Goal: Task Accomplishment & Management: Use online tool/utility

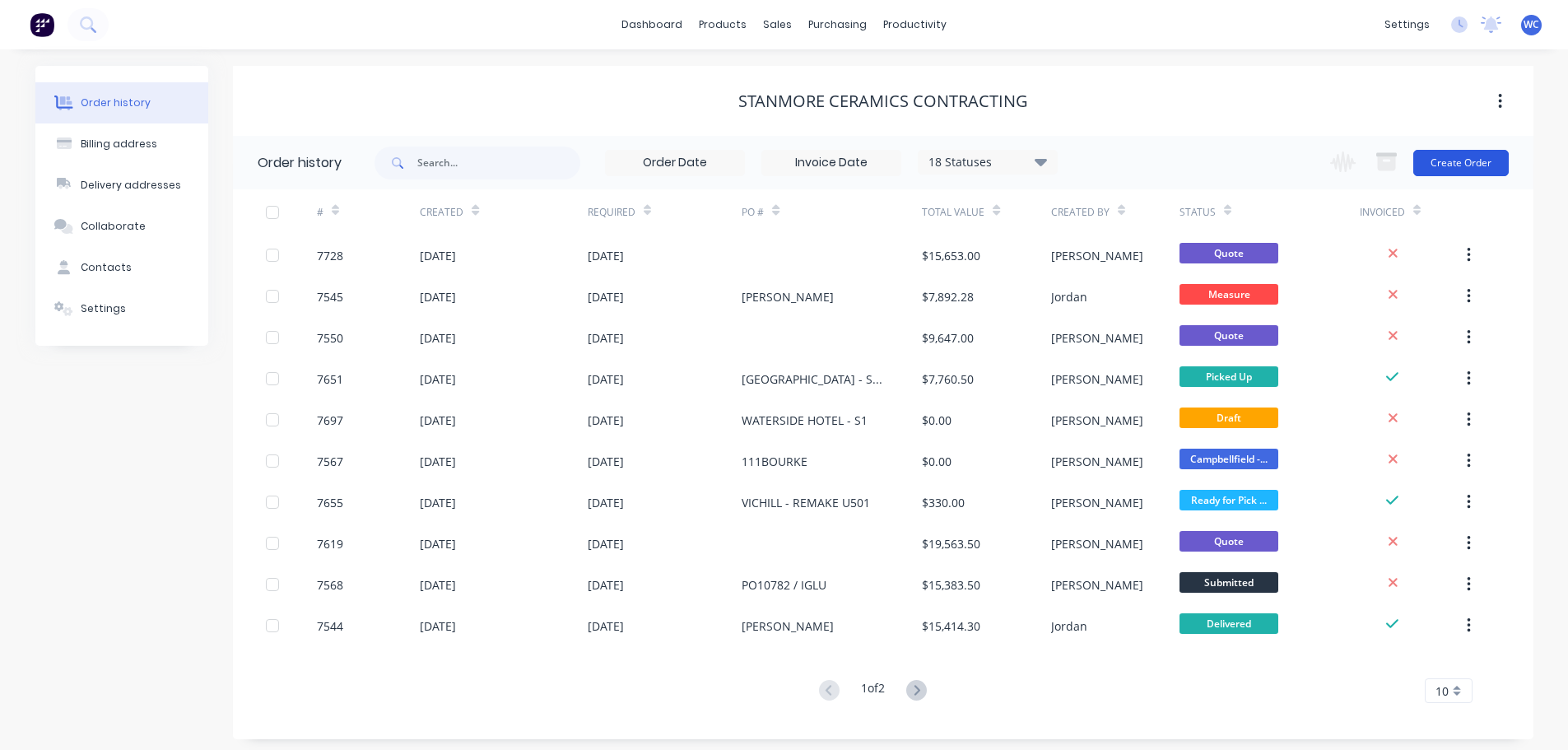
click at [1442, 157] on button "Create Order" at bounding box center [1462, 163] width 96 height 27
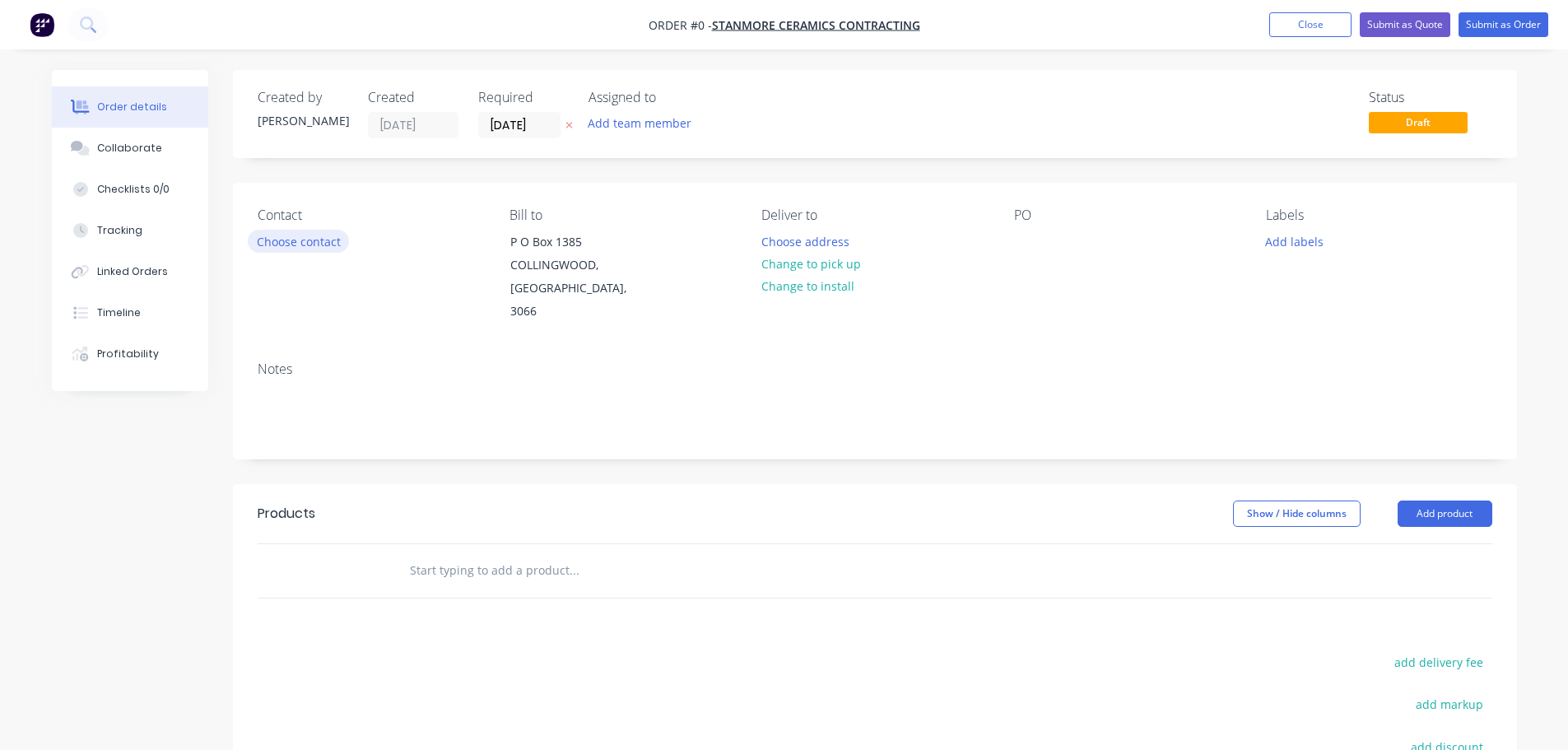
click at [299, 243] on button "Choose contact" at bounding box center [299, 240] width 101 height 22
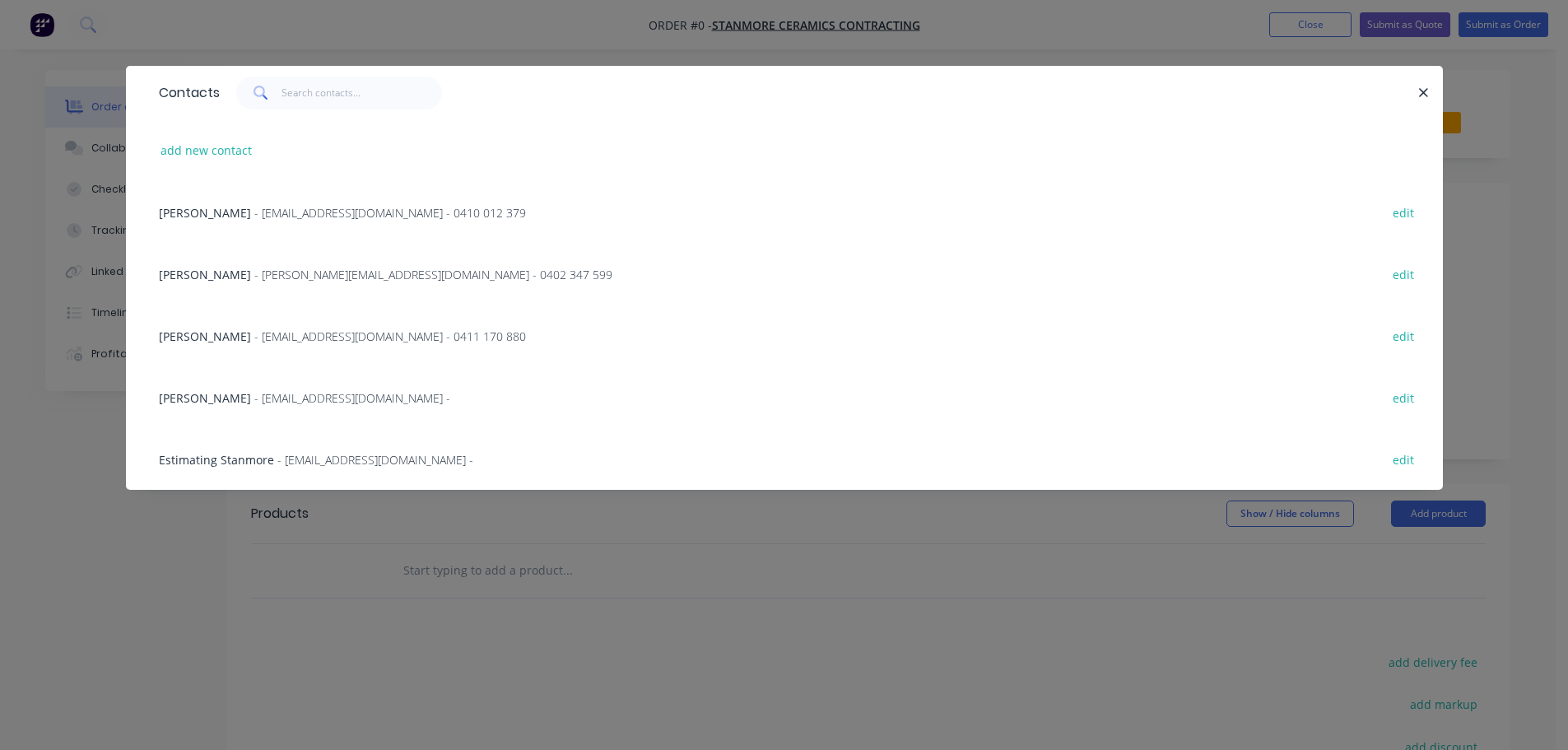
click at [254, 212] on span "- [EMAIL_ADDRESS][DOMAIN_NAME] - 0410 012 379" at bounding box center [390, 213] width 272 height 16
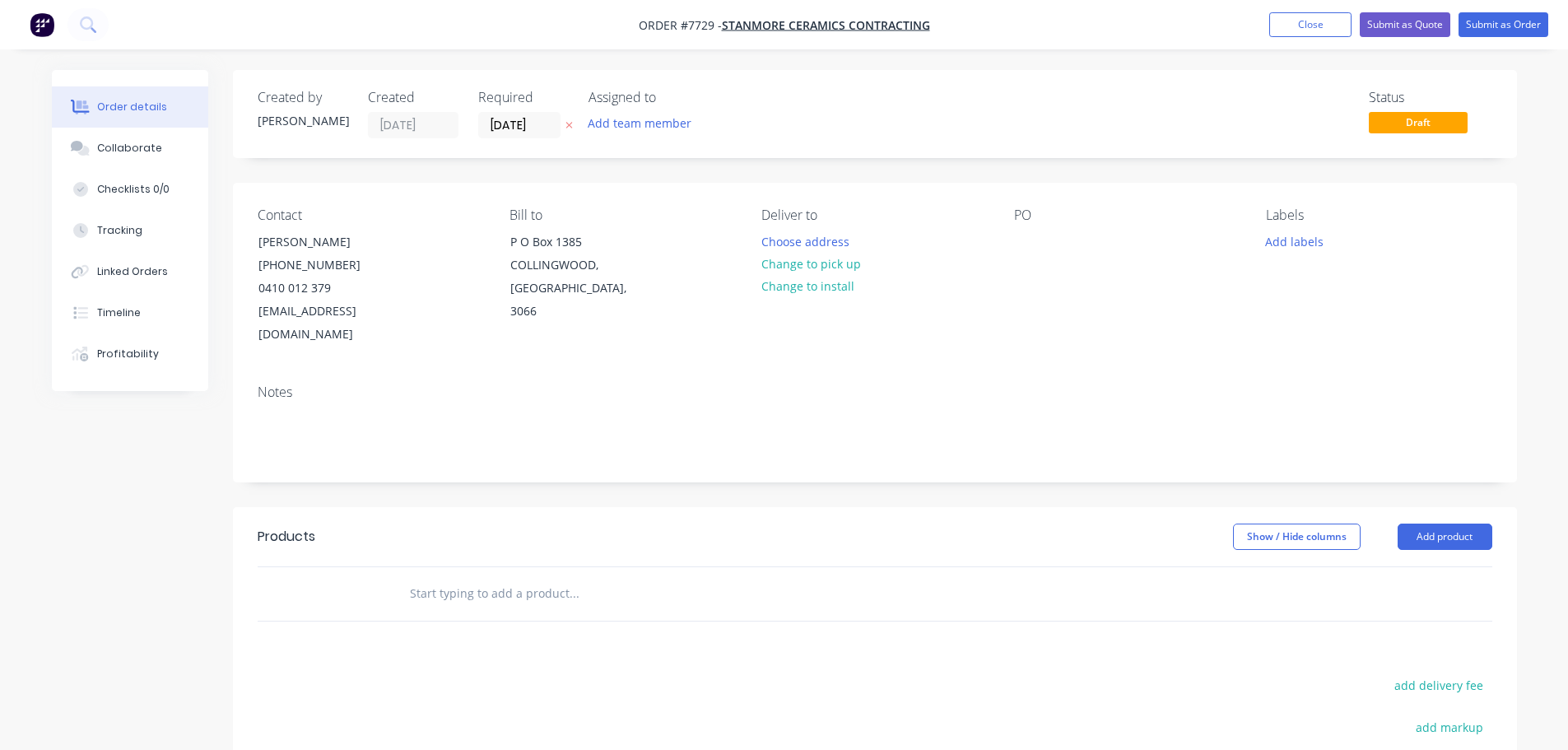
click at [444, 580] on input "text" at bounding box center [574, 592] width 330 height 33
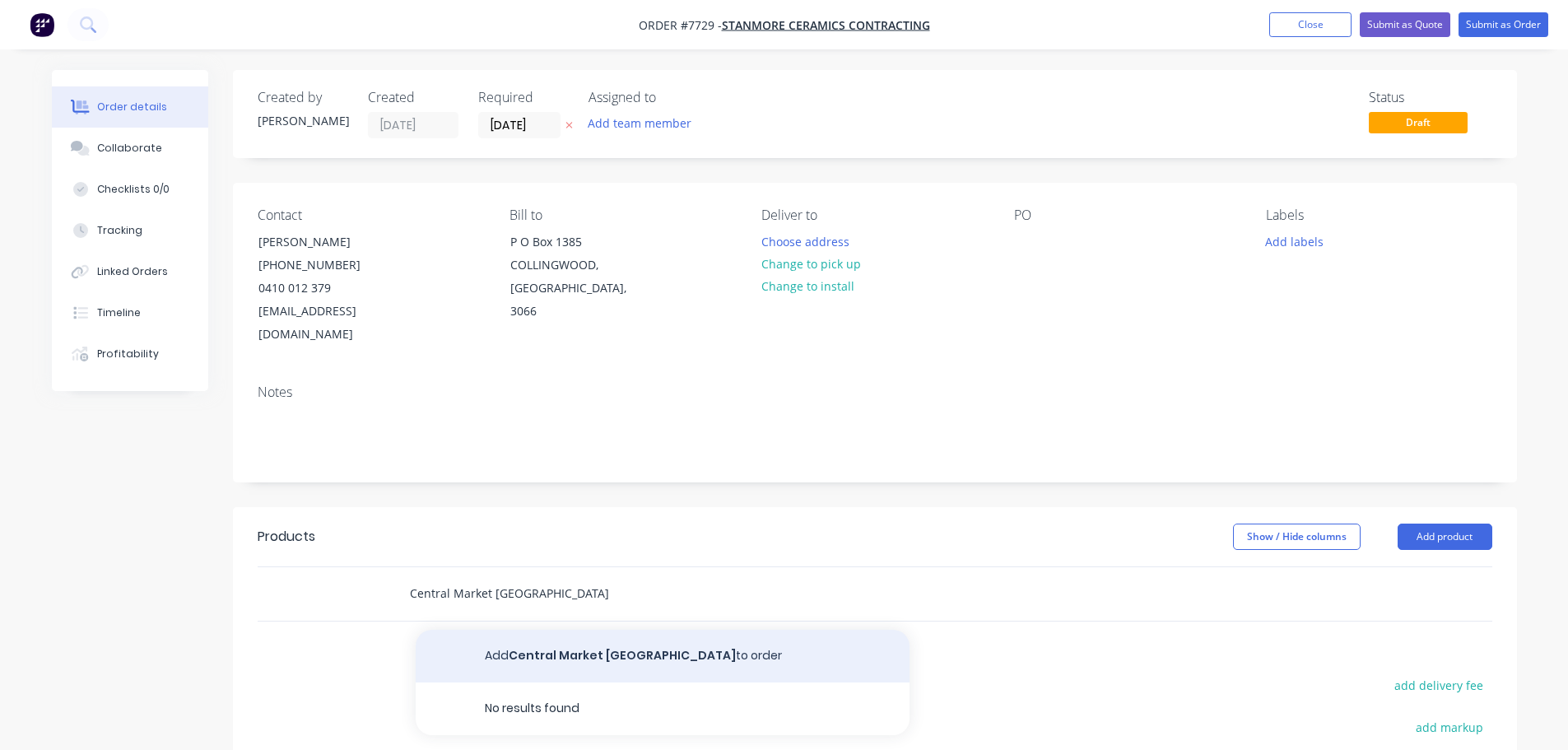
type input "Central Market [GEOGRAPHIC_DATA]"
click at [551, 630] on button "Add Central Market Adelaide to order" at bounding box center [663, 655] width 494 height 52
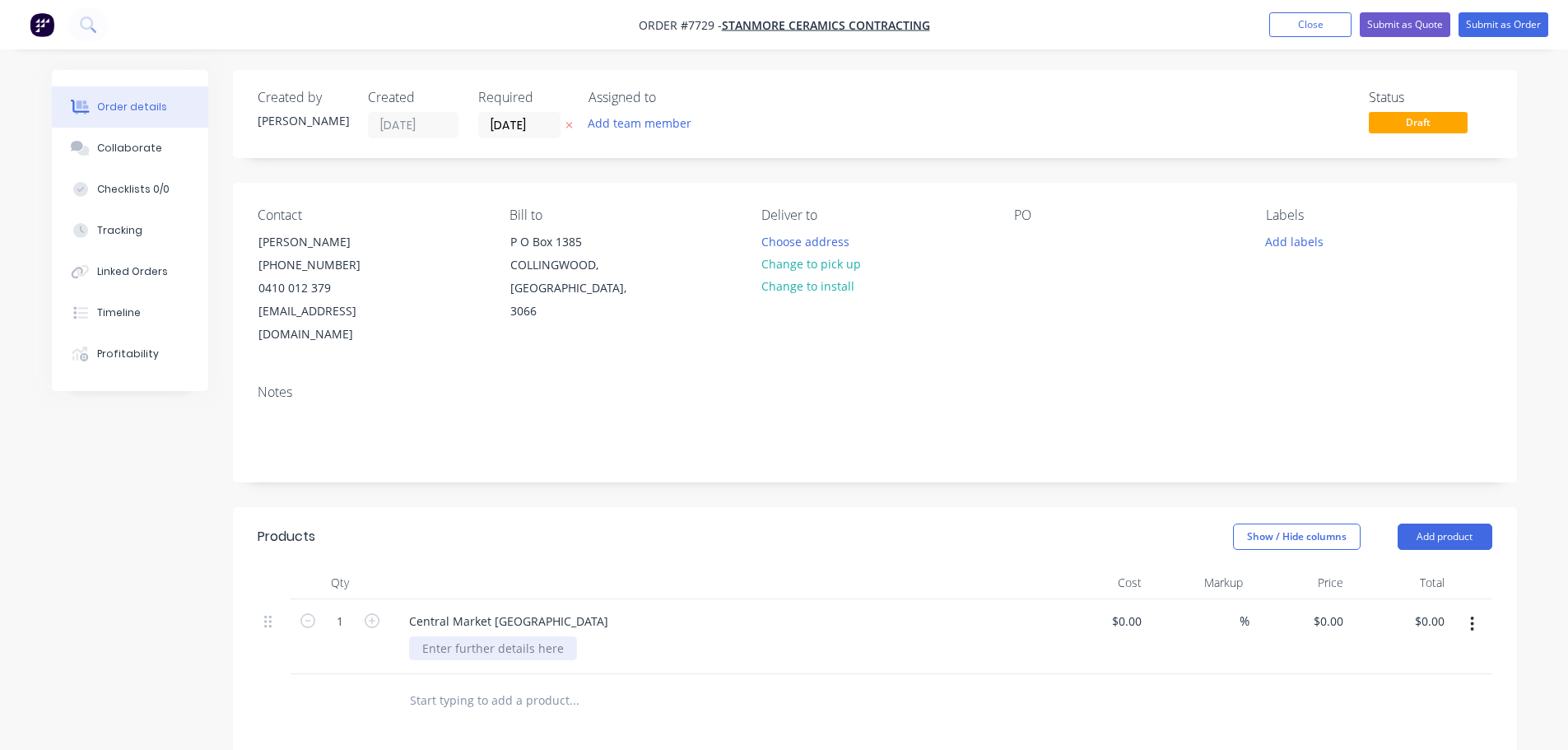
click at [472, 636] on div at bounding box center [493, 647] width 168 height 24
click at [521, 649] on div "Dekton supply & fabrication only 12mm Dekton" at bounding box center [512, 656] width 206 height 41
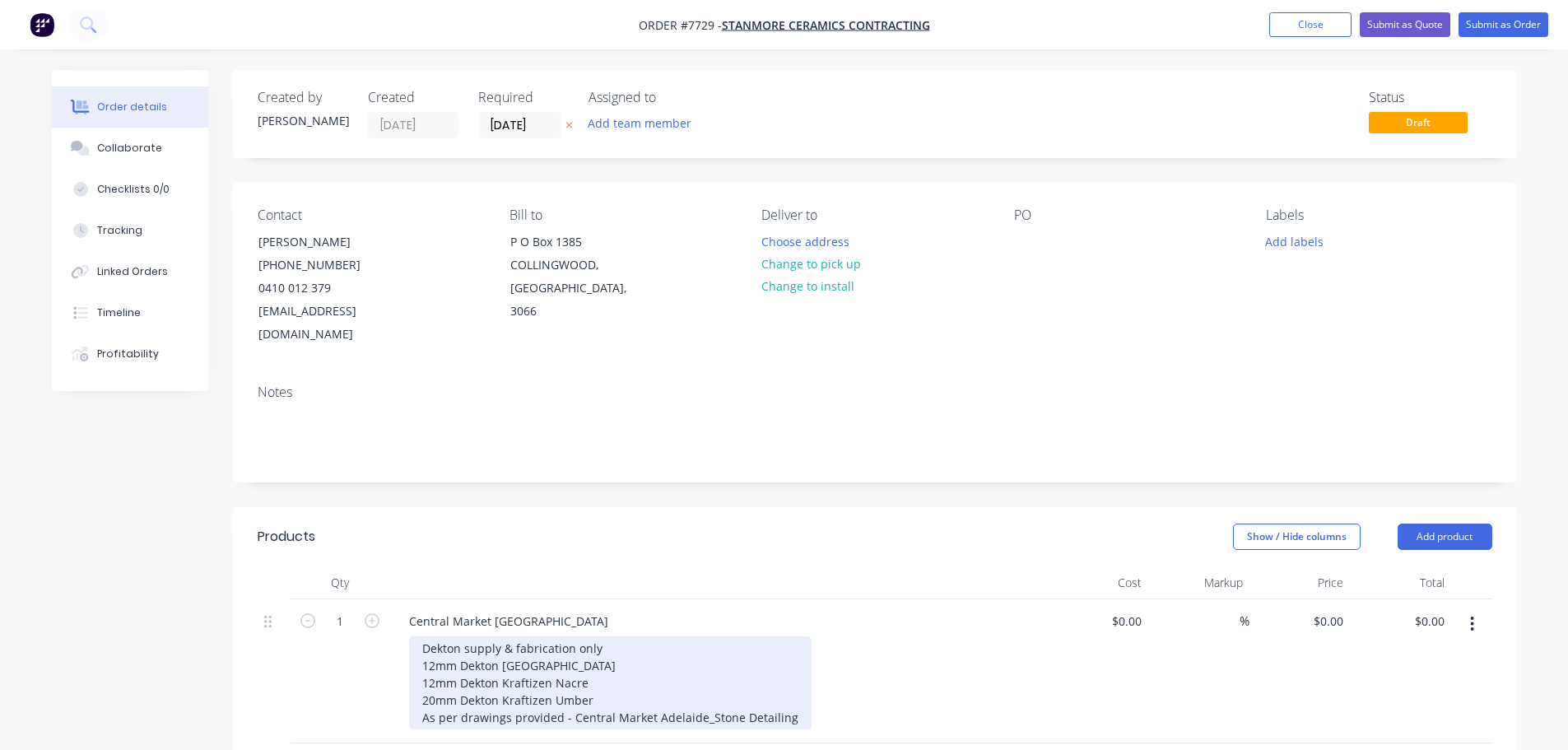
click at [788, 693] on div "Dekton supply & fabrication only 12mm Dekton [GEOGRAPHIC_DATA] 12mm Dekton Kraf…" at bounding box center [610, 682] width 402 height 93
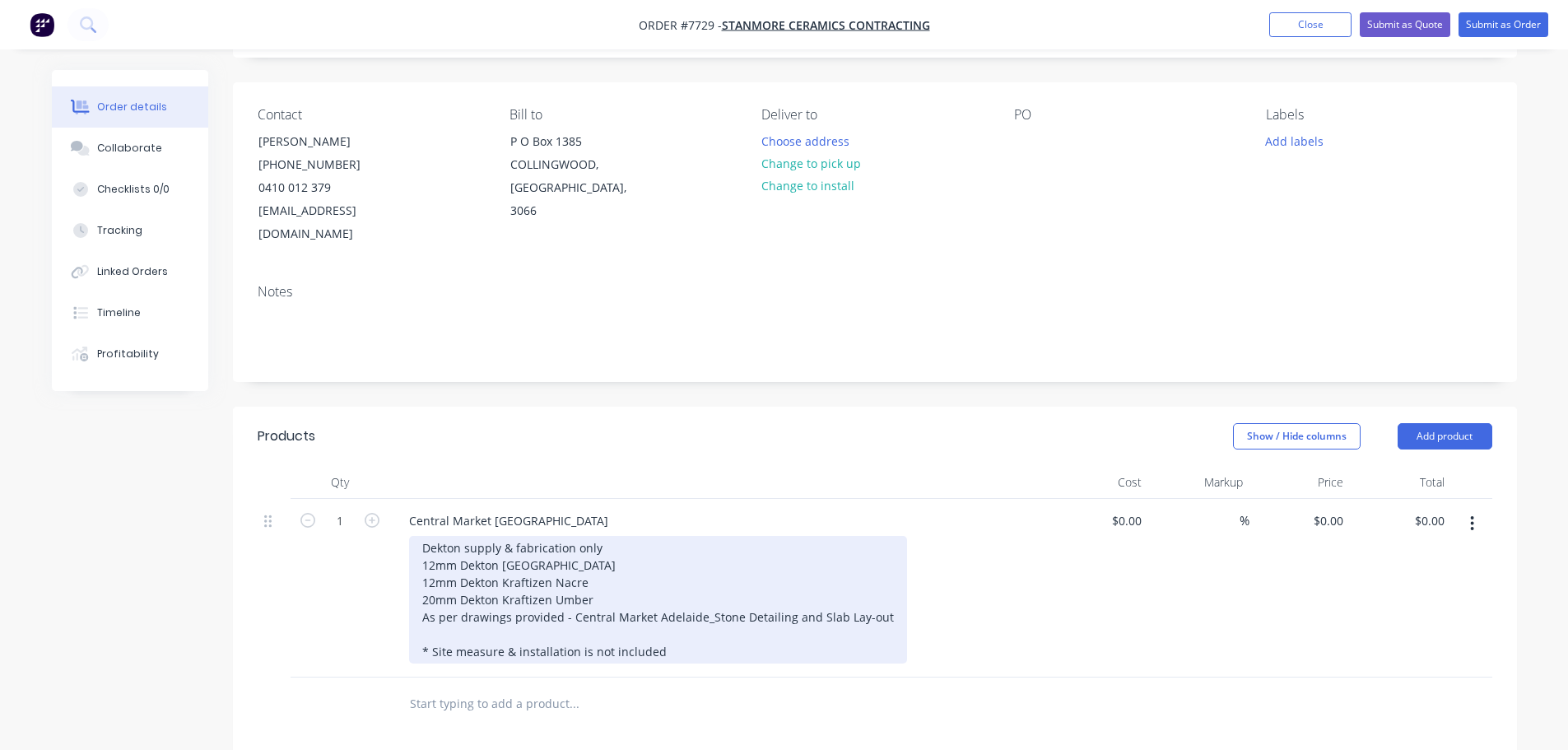
scroll to position [165, 0]
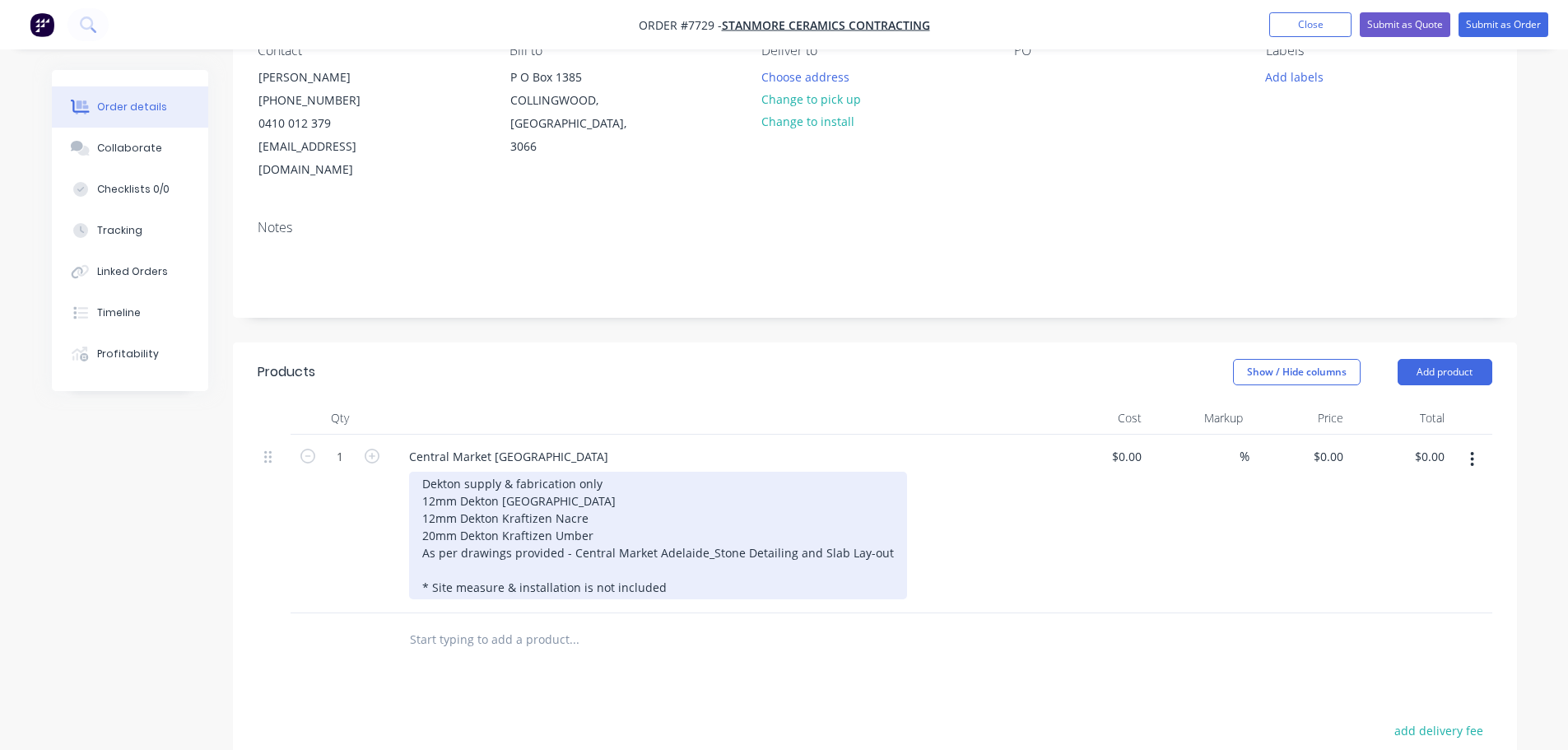
click at [878, 528] on div "Dekton supply & fabrication only 12mm Dekton [GEOGRAPHIC_DATA] 12mm Dekton Kraf…" at bounding box center [658, 535] width 498 height 128
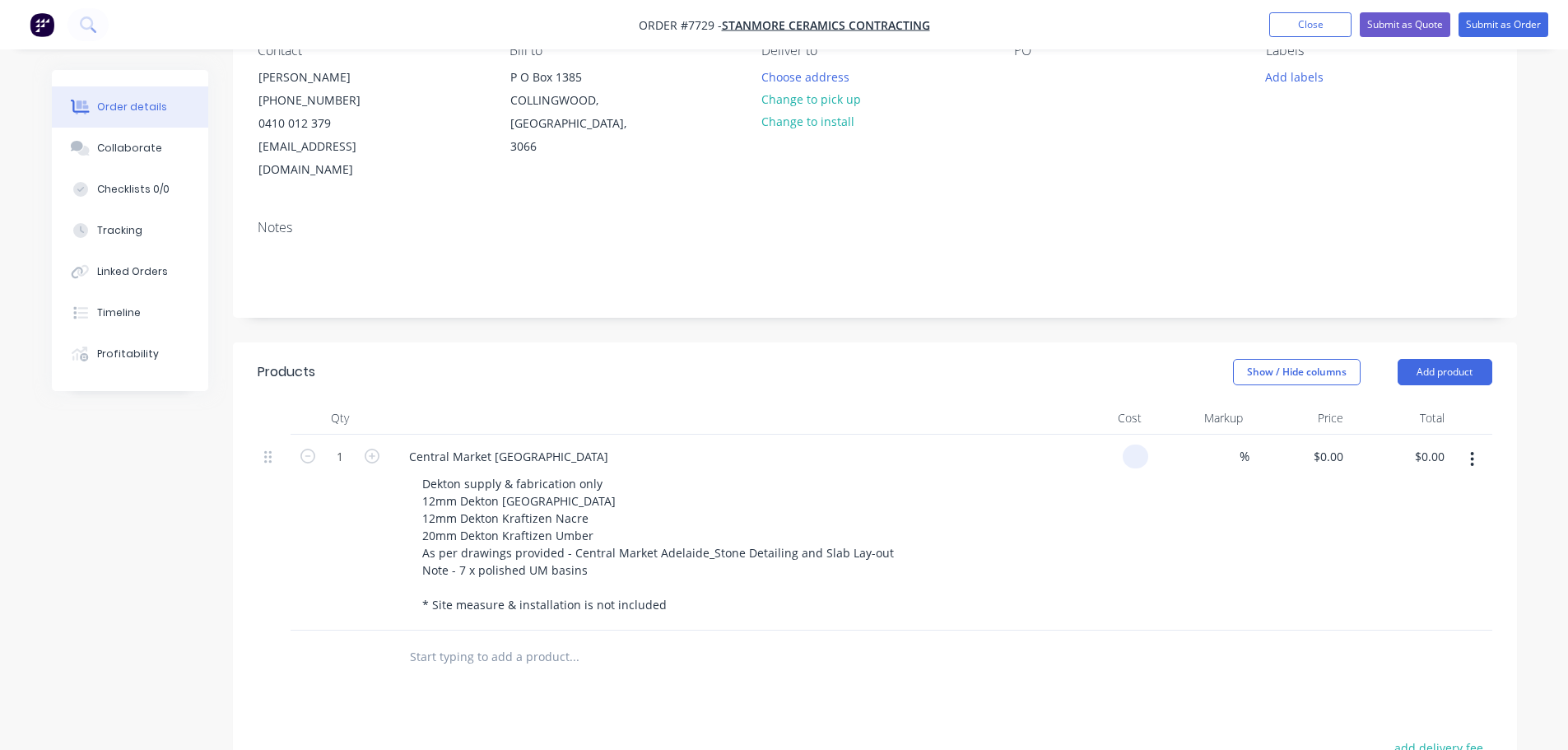
click at [1122, 437] on div at bounding box center [1098, 532] width 101 height 196
type input "$22,590.00"
click at [1089, 435] on div "22590 22590" at bounding box center [1098, 532] width 101 height 196
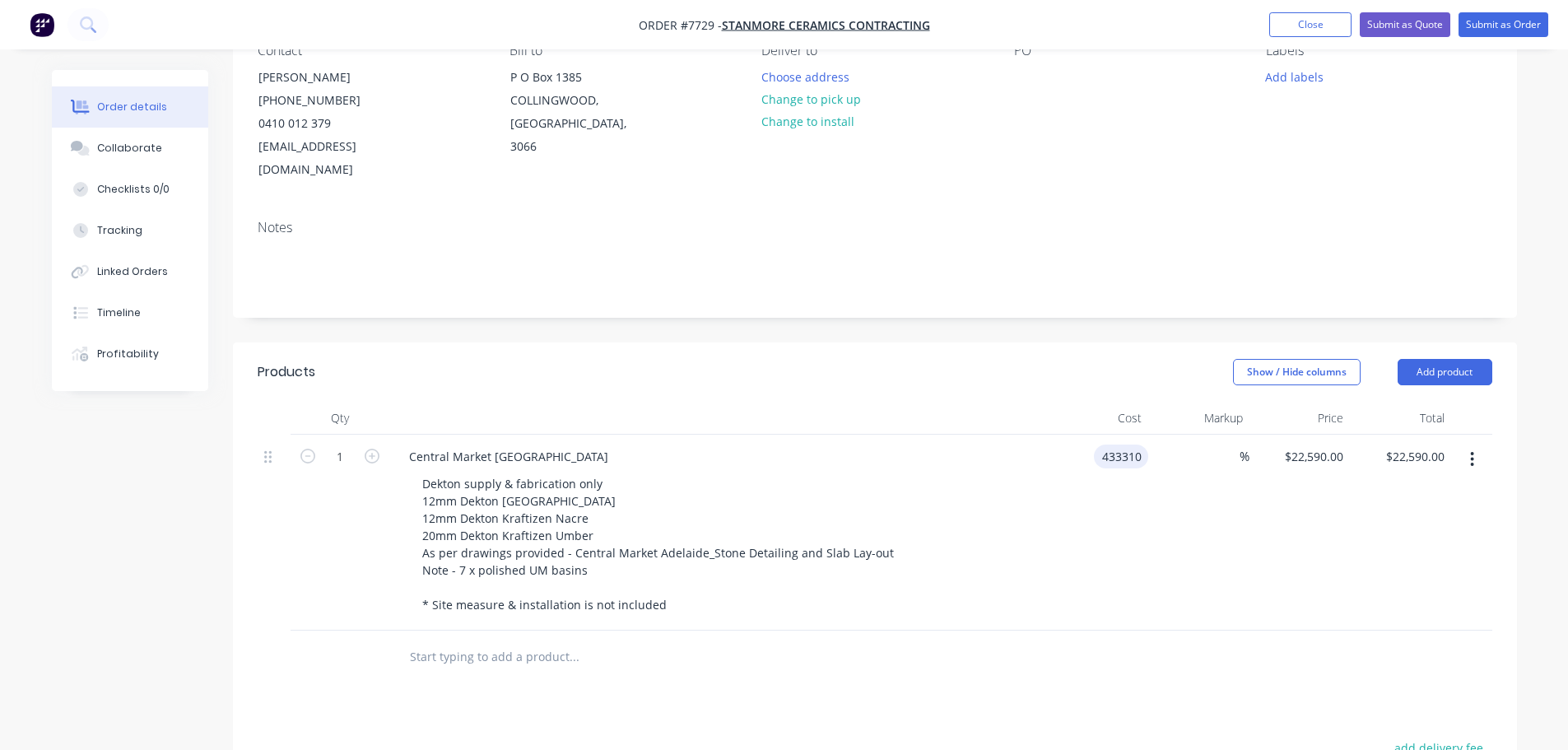
type input "$433,310.00"
type input "433310"
click at [1091, 435] on div "433310 433310" at bounding box center [1098, 532] width 101 height 196
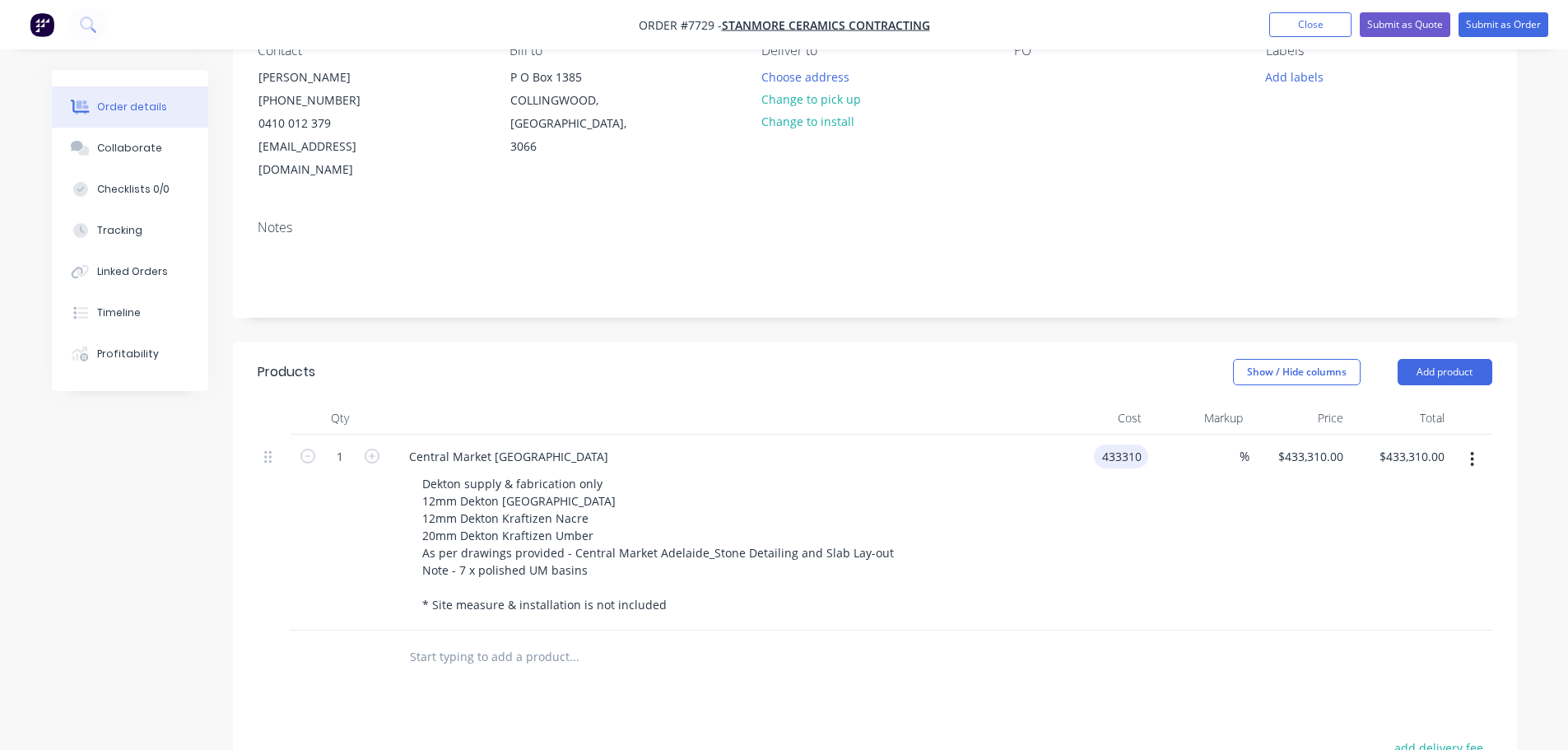
drag, startPoint x: 1110, startPoint y: 430, endPoint x: 1123, endPoint y: 441, distance: 17.0
click at [1113, 445] on input "433310" at bounding box center [1124, 456] width 48 height 24
click at [1119, 445] on input "433310" at bounding box center [1124, 456] width 48 height 24
type input "$43,310.00"
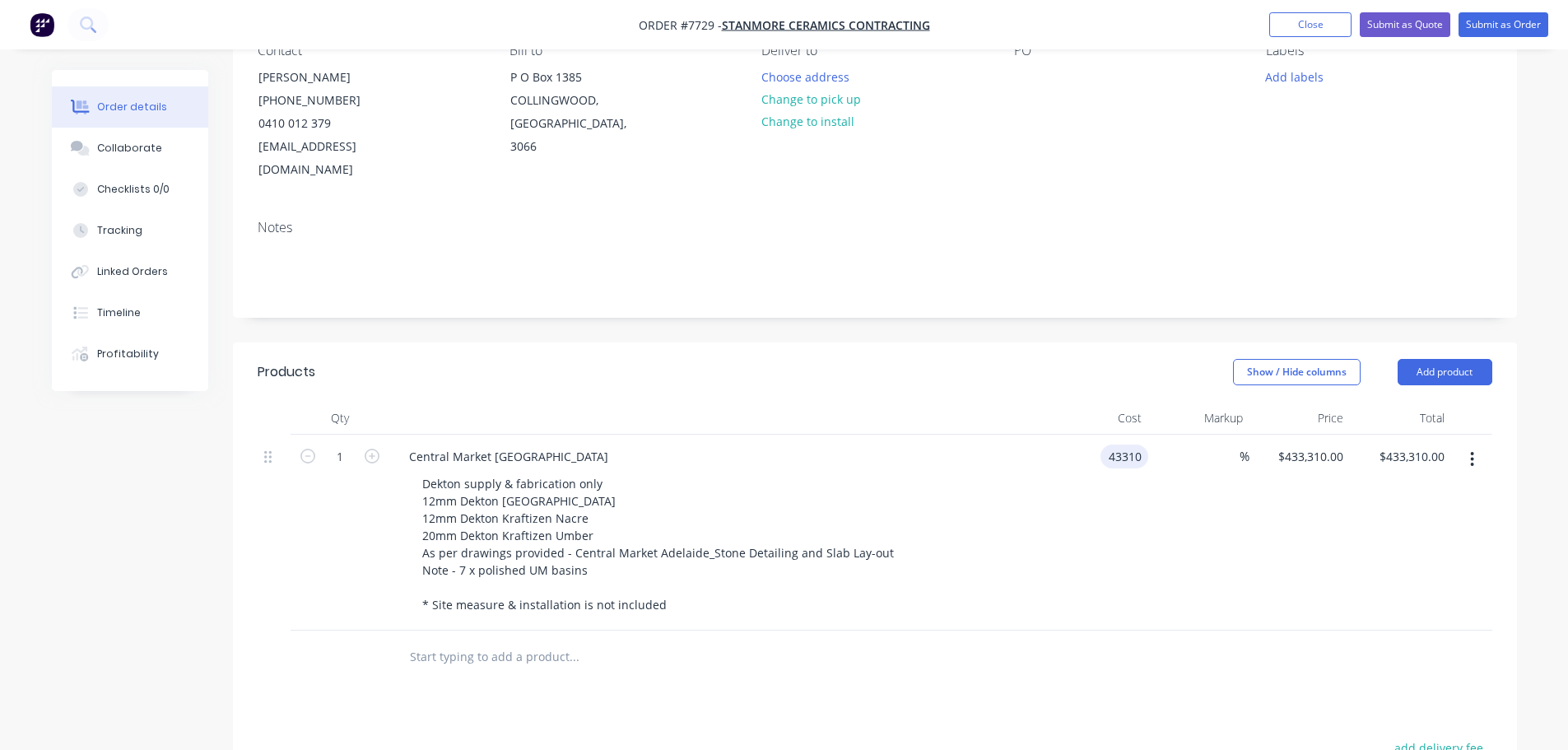
type input "$43,310.00"
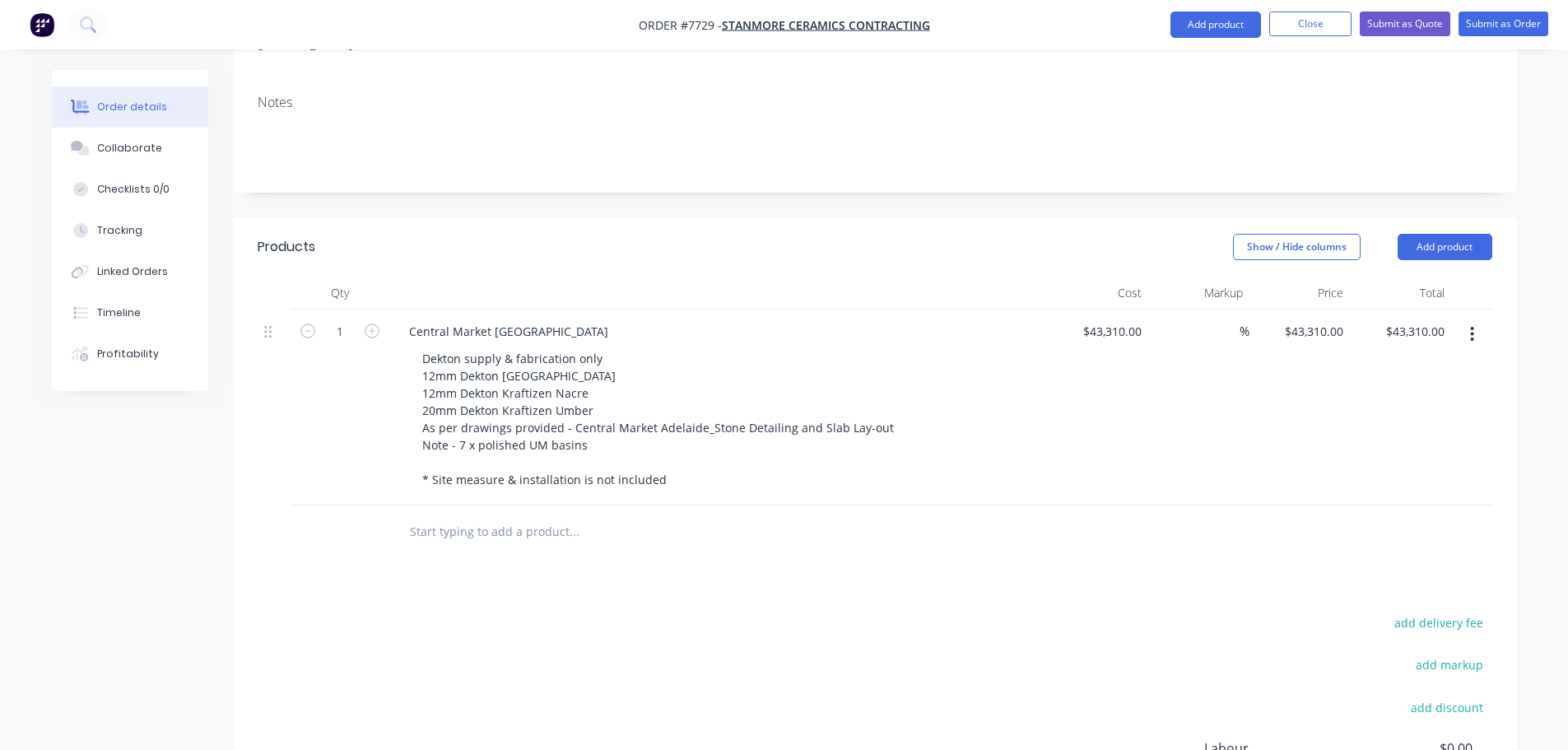
scroll to position [0, 0]
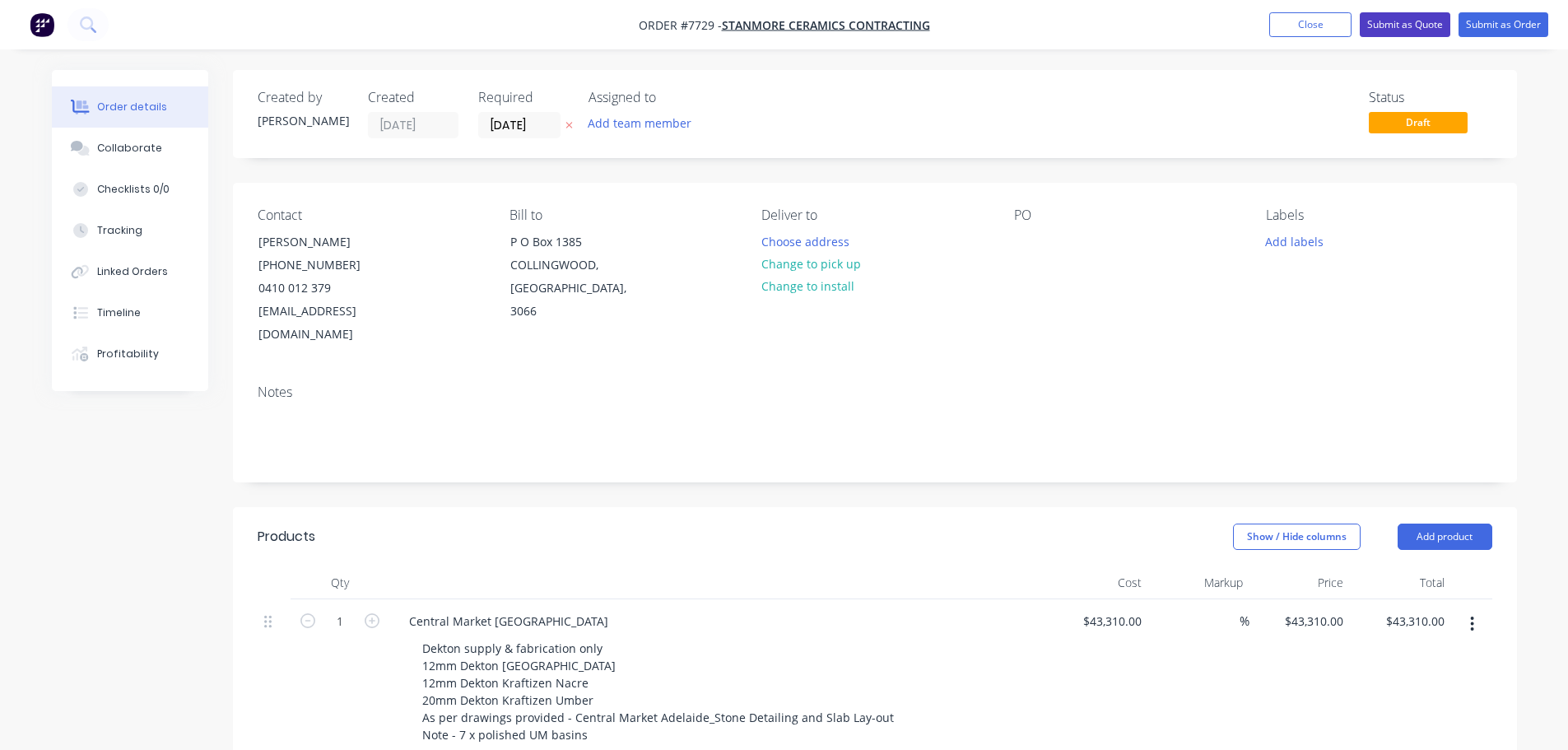
click at [1402, 19] on button "Submit as Quote" at bounding box center [1405, 25] width 90 height 25
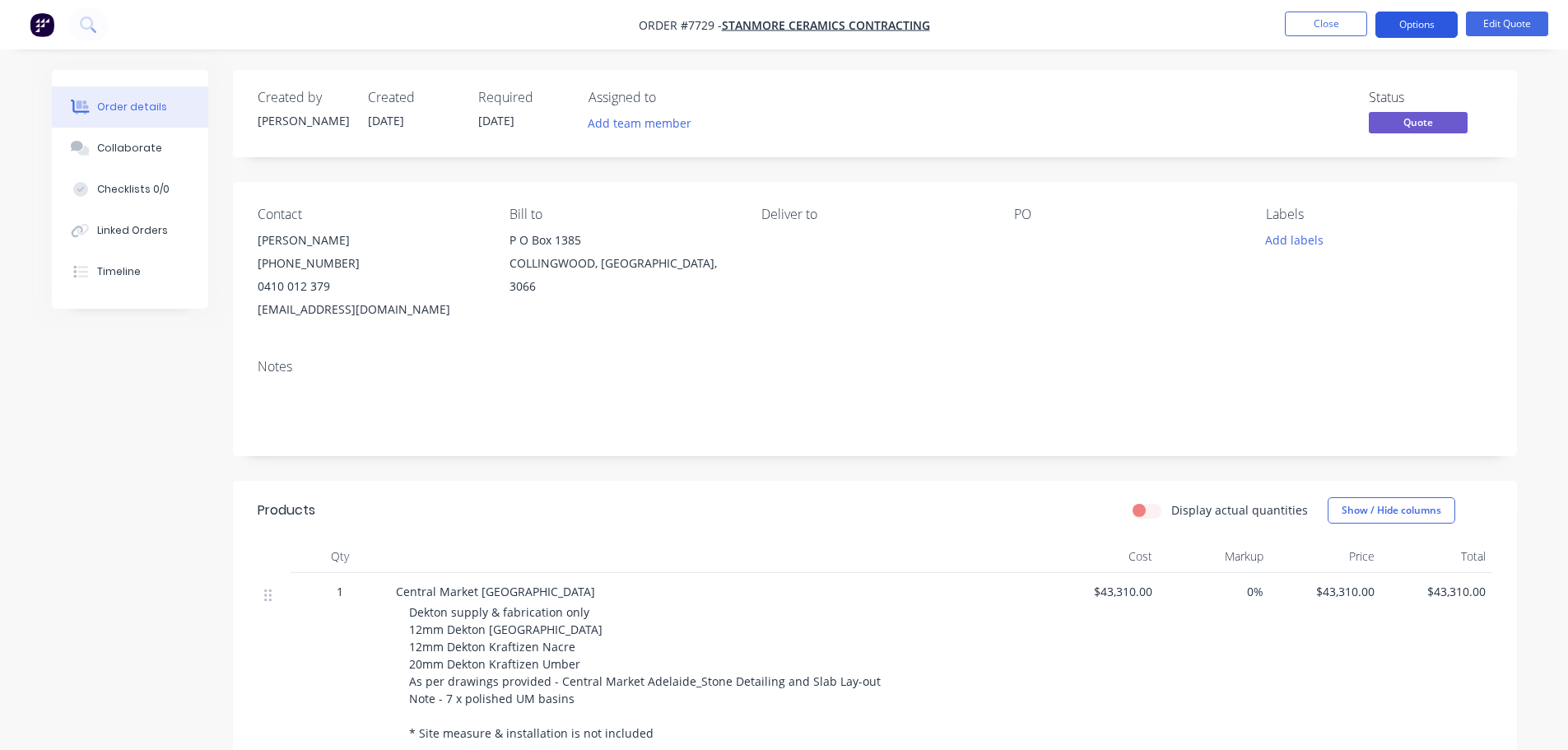
click at [1406, 19] on button "Options" at bounding box center [1417, 25] width 82 height 27
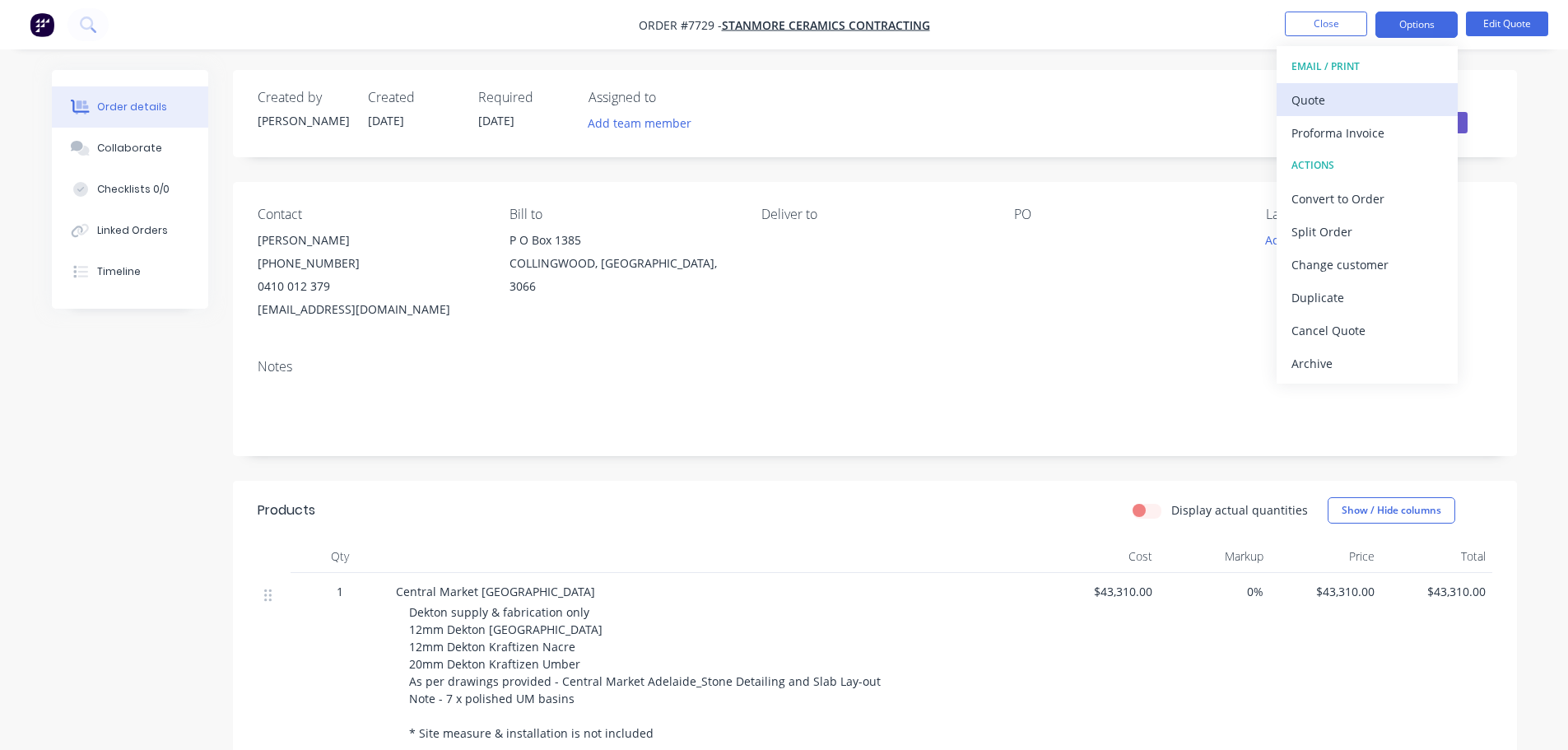
click at [1365, 92] on div "Quote" at bounding box center [1367, 99] width 151 height 24
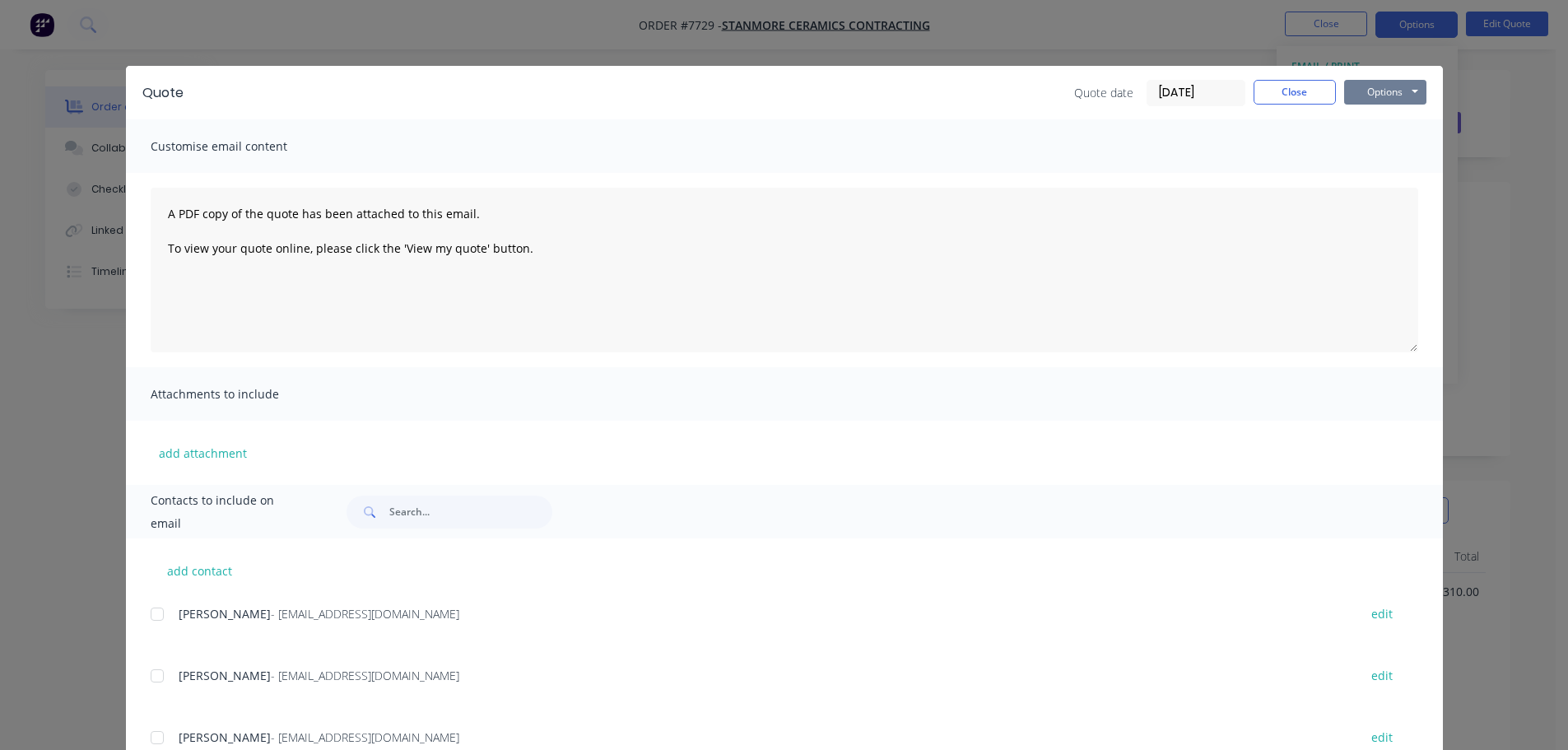
click at [1376, 91] on button "Options" at bounding box center [1386, 92] width 82 height 25
click at [1387, 119] on button "Preview" at bounding box center [1397, 121] width 105 height 27
click at [1283, 90] on button "Close" at bounding box center [1294, 92] width 82 height 25
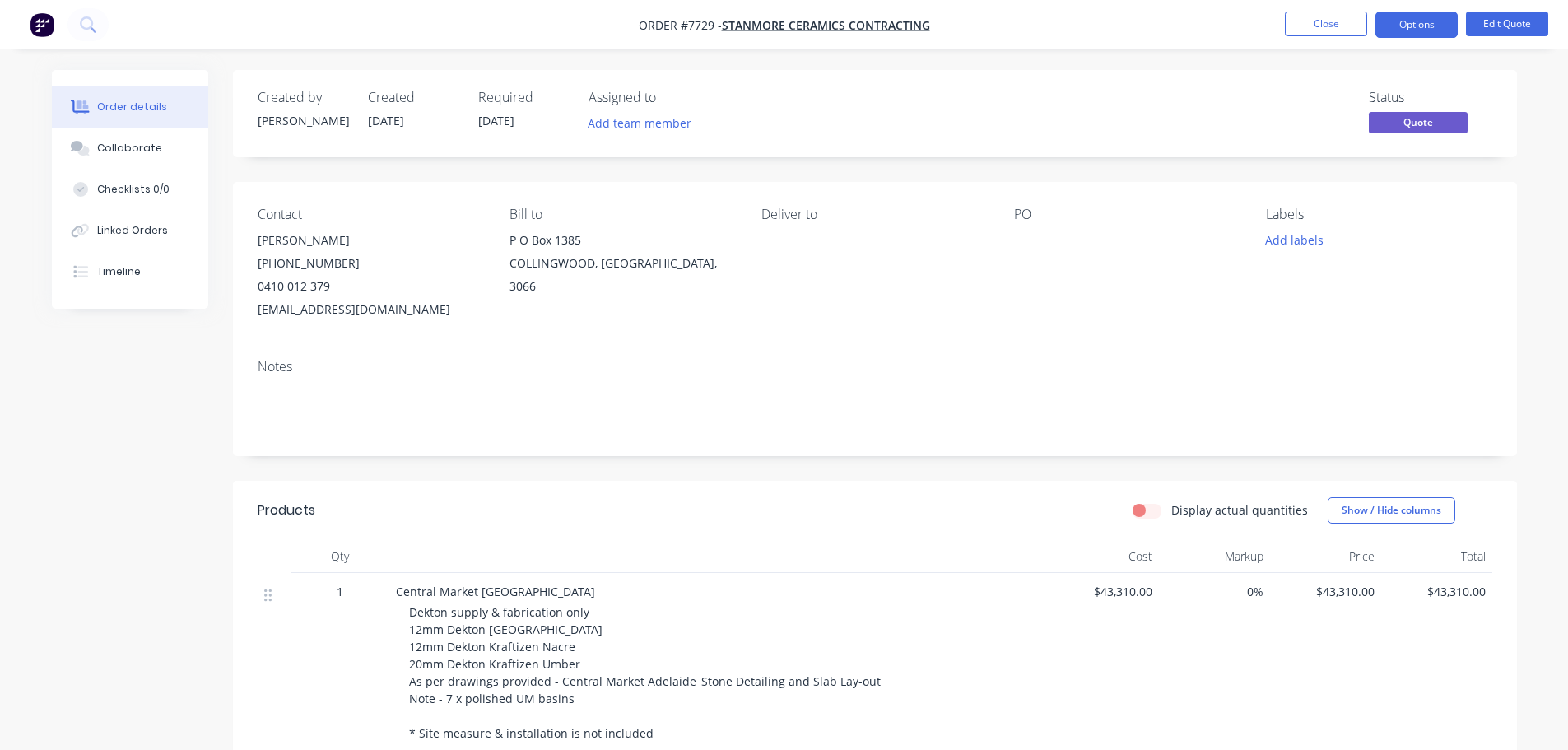
scroll to position [82, 0]
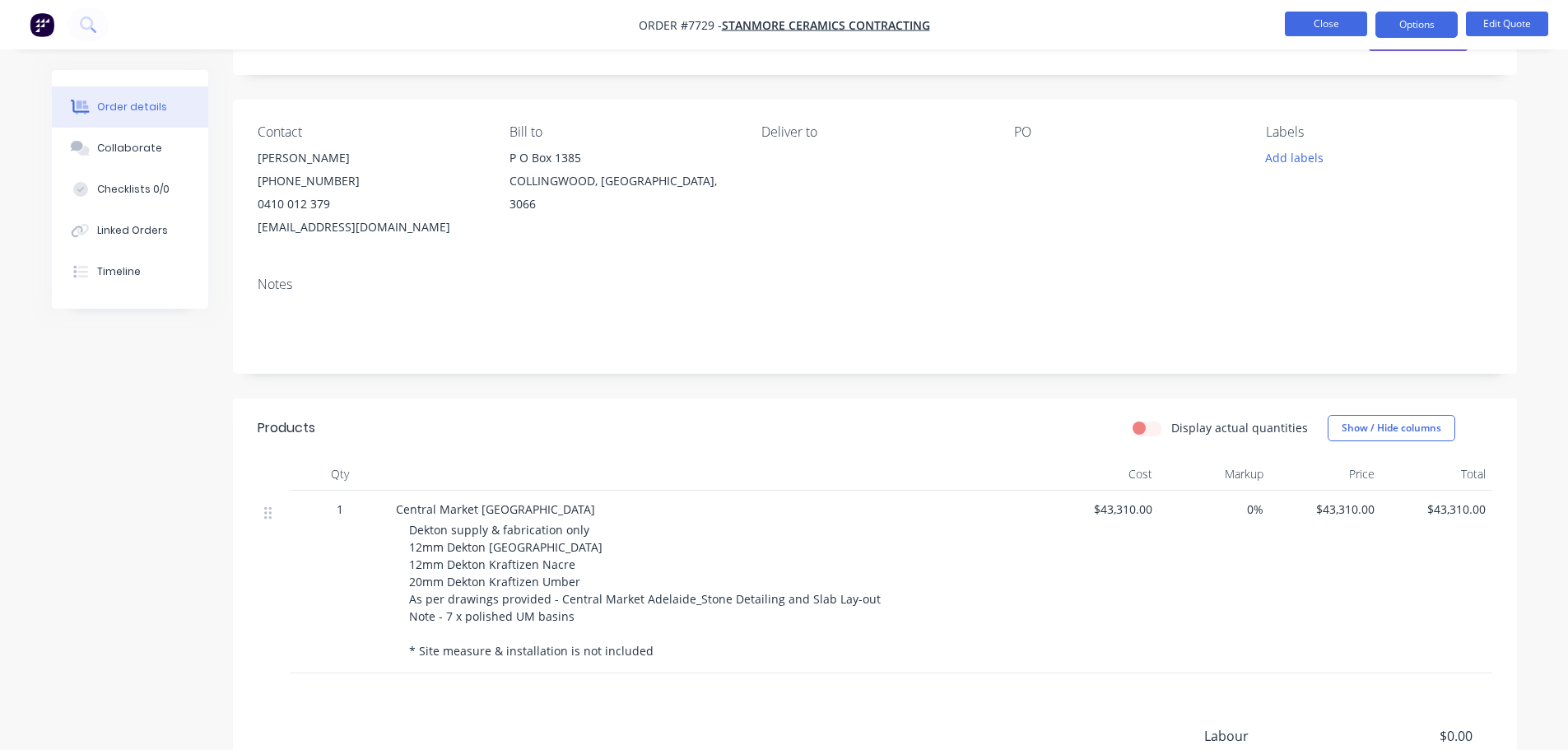
click at [1333, 24] on button "Close" at bounding box center [1326, 24] width 82 height 25
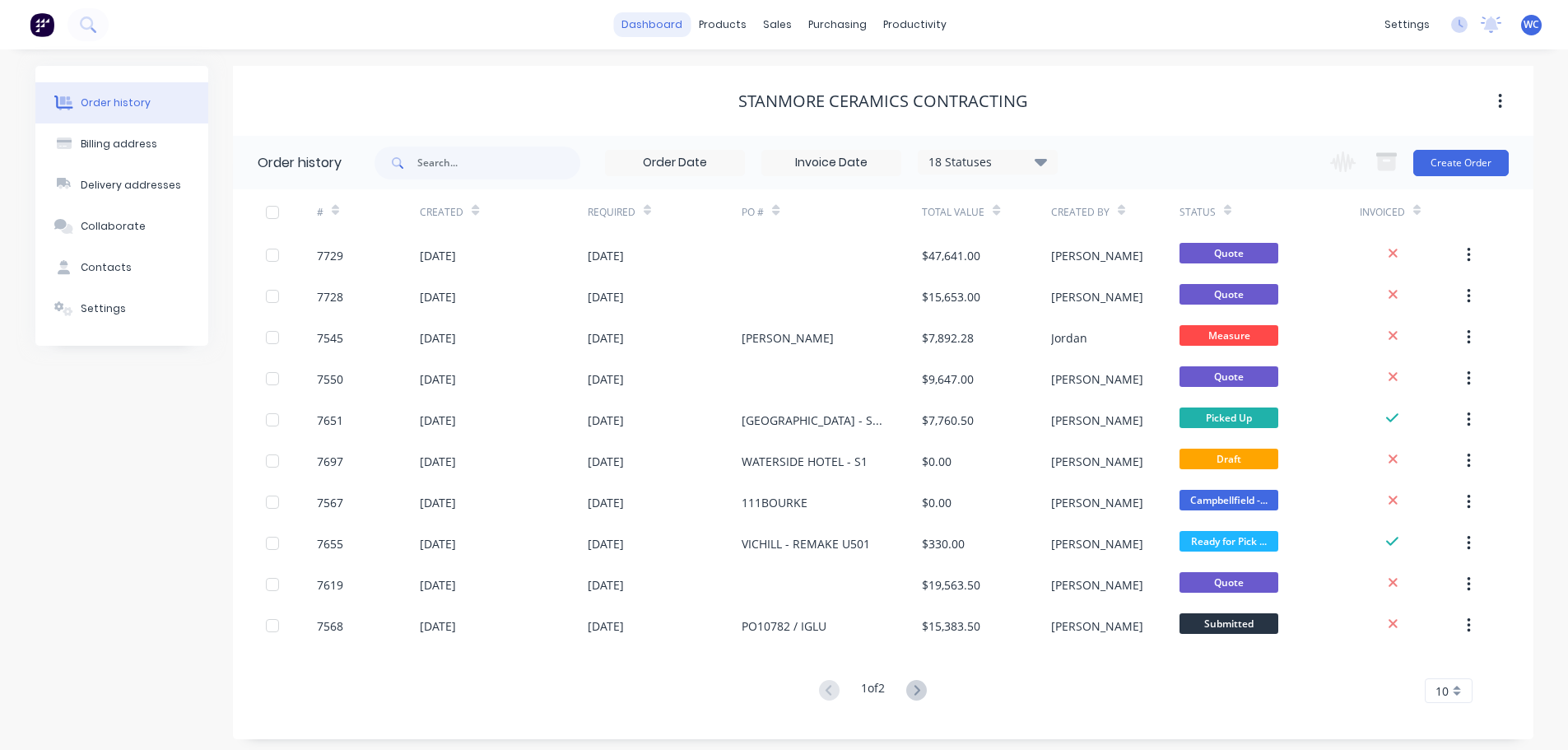
click at [648, 22] on link "dashboard" at bounding box center [651, 25] width 77 height 25
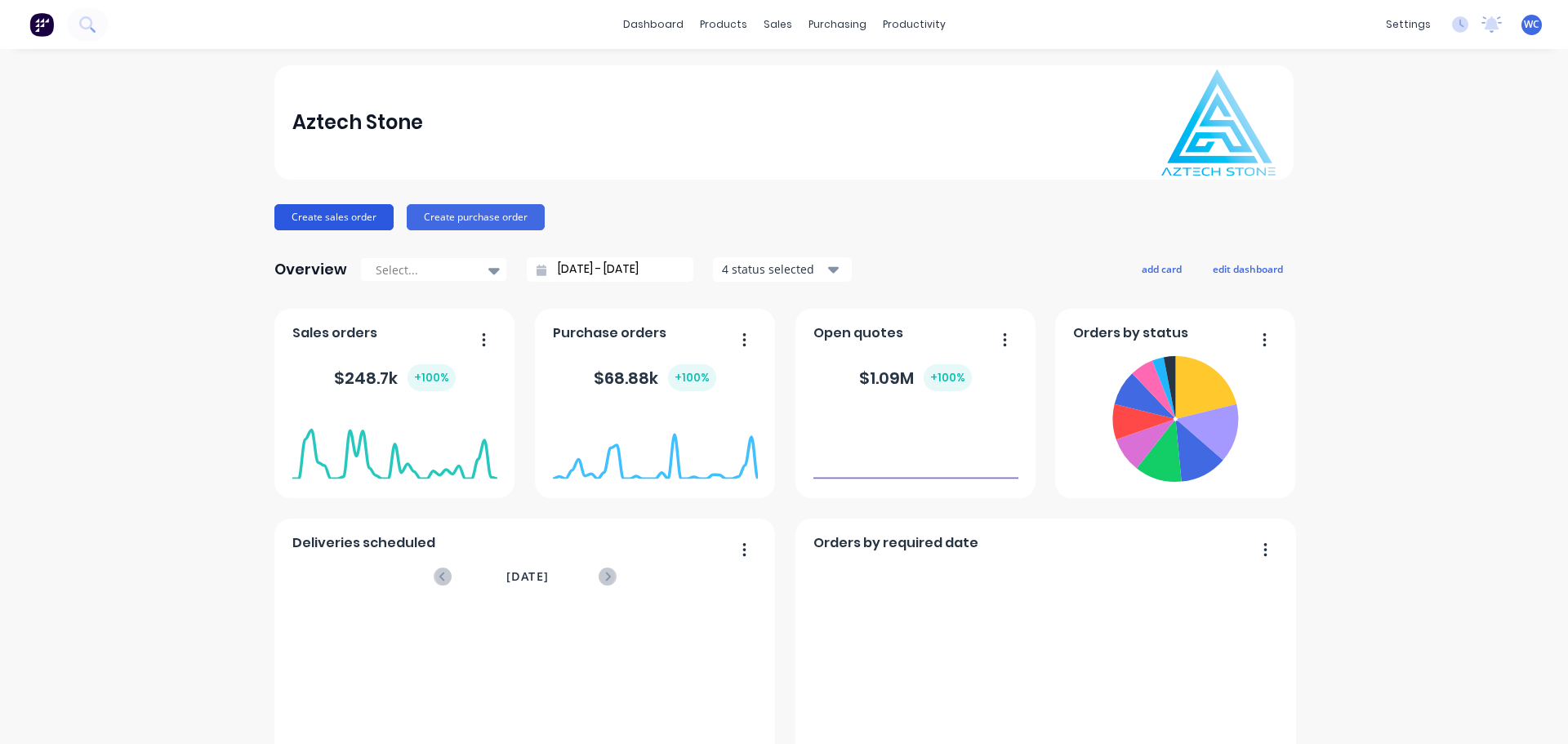
click at [346, 222] on button "Create sales order" at bounding box center [334, 217] width 120 height 26
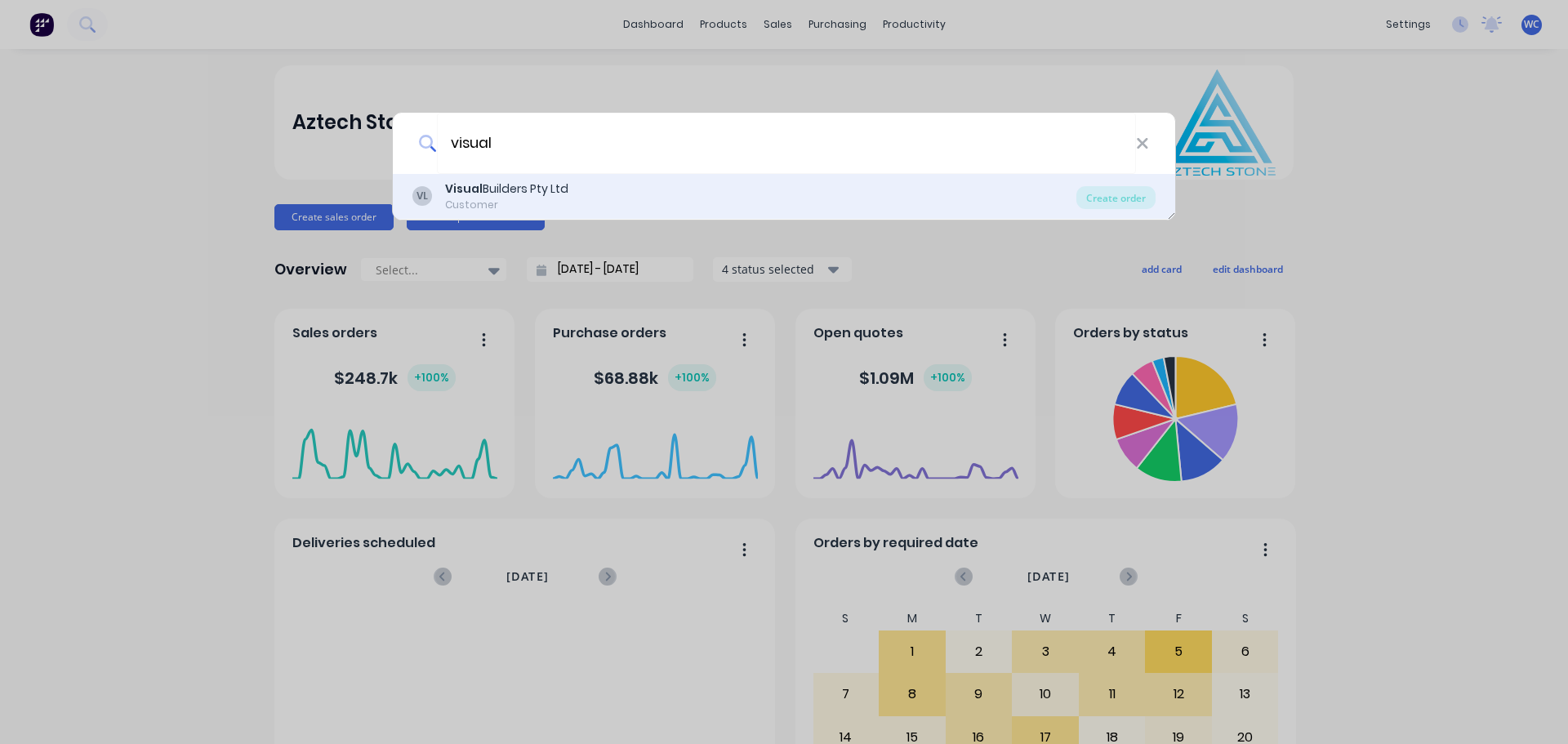
type input "visual"
click at [489, 184] on div "Visual Builders Pty Ltd" at bounding box center [506, 189] width 123 height 18
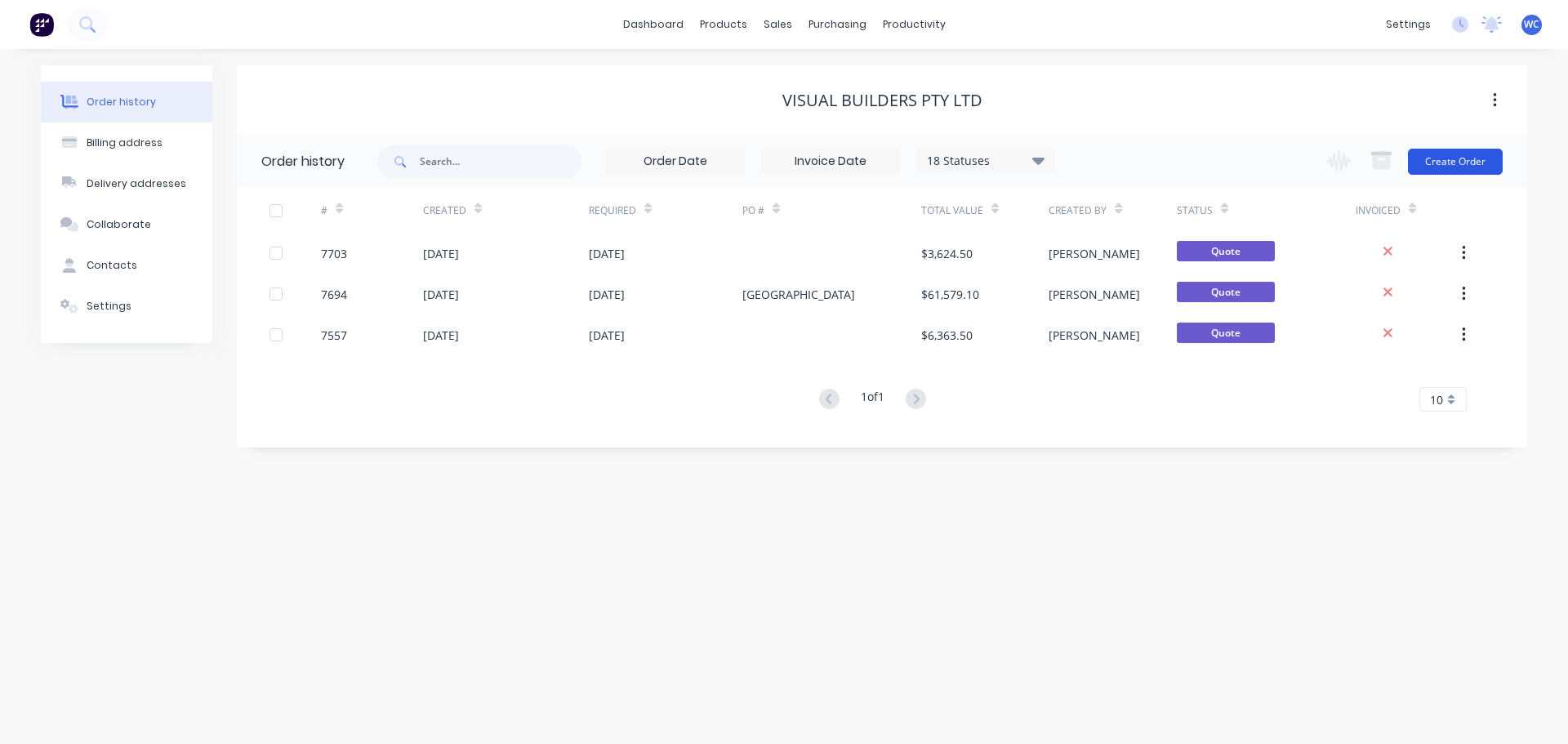
click at [1455, 156] on button "Create Order" at bounding box center [1455, 162] width 95 height 26
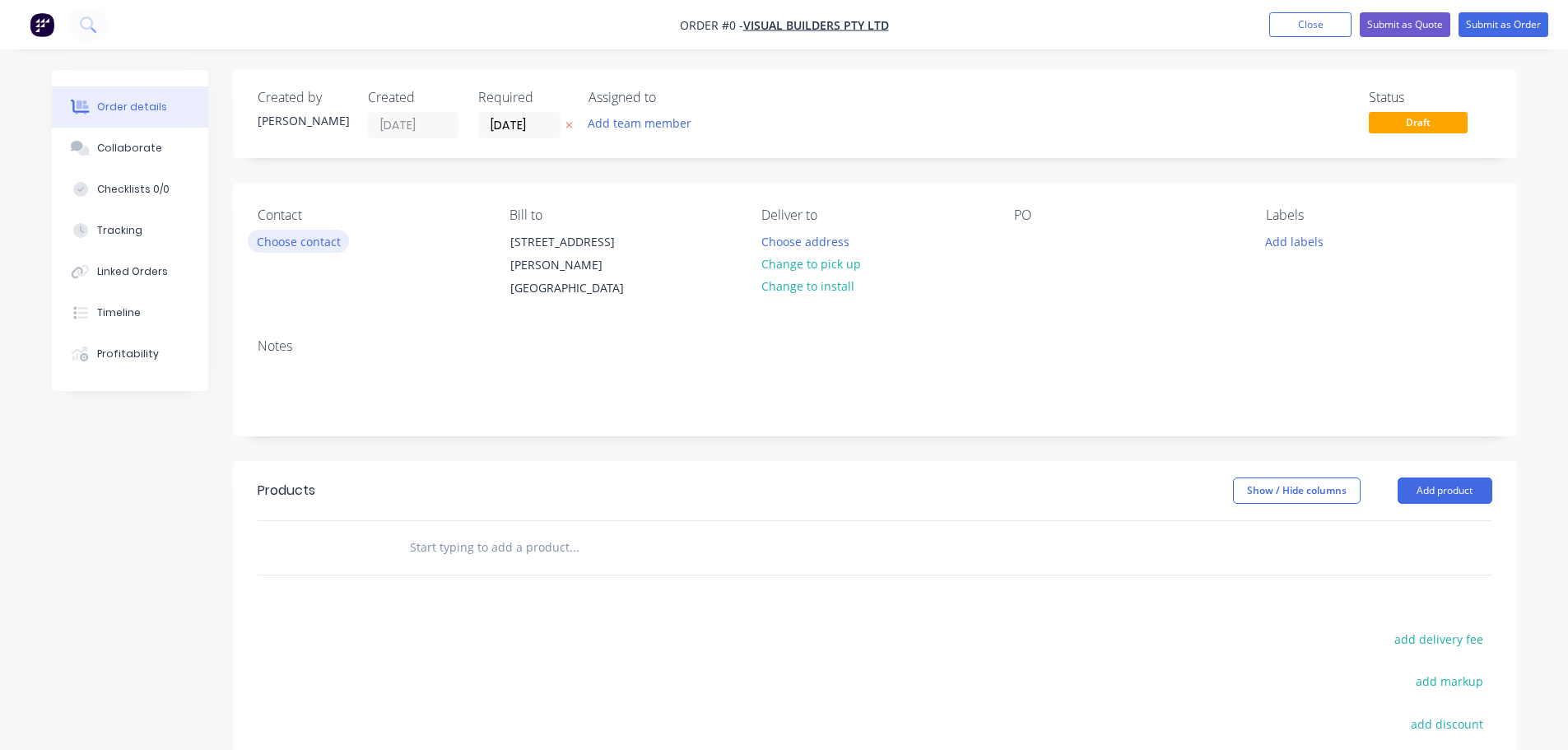
click at [310, 246] on button "Choose contact" at bounding box center [299, 240] width 101 height 22
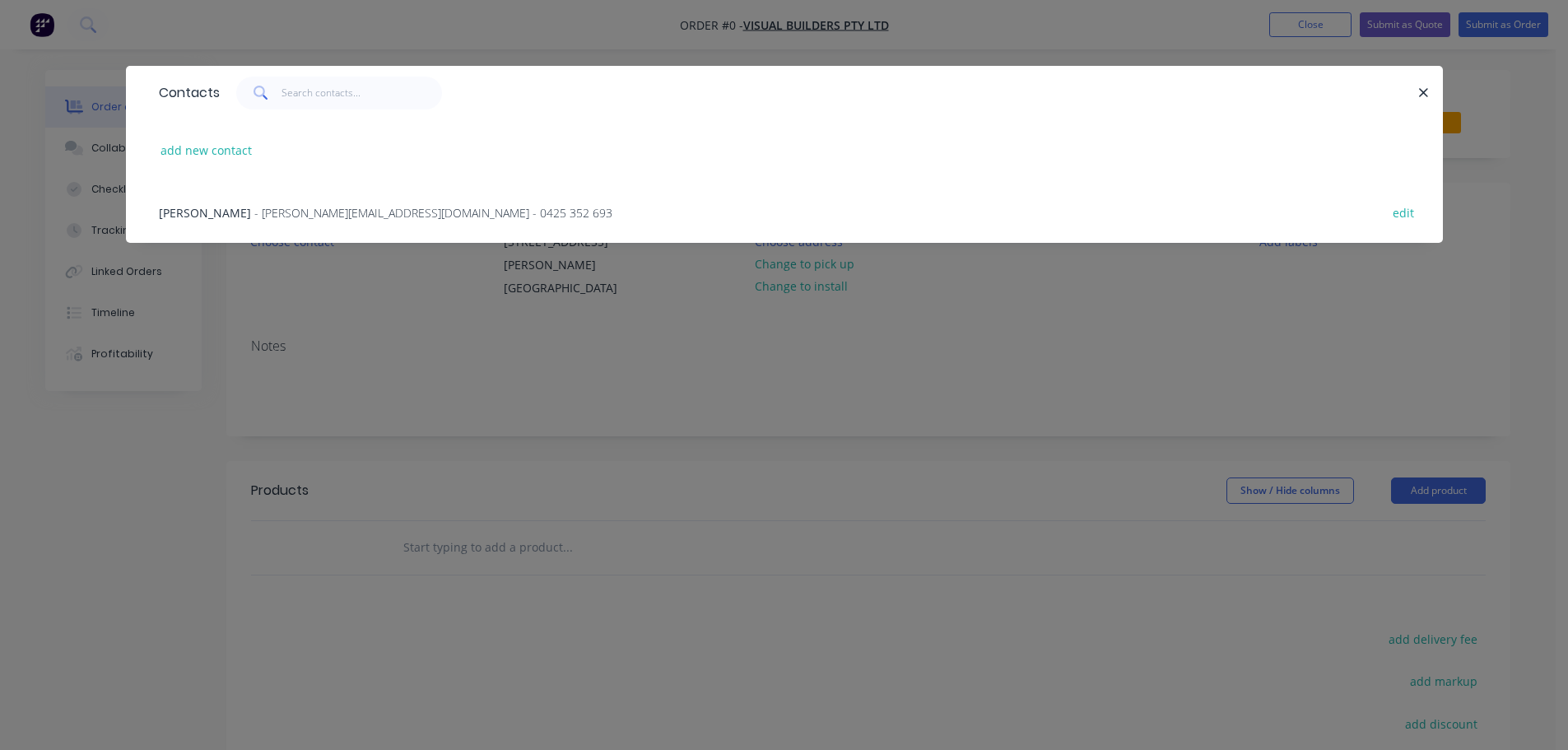
click at [262, 207] on span "- [PERSON_NAME][EMAIL_ADDRESS][DOMAIN_NAME] - 0425 352 693" at bounding box center [433, 213] width 358 height 16
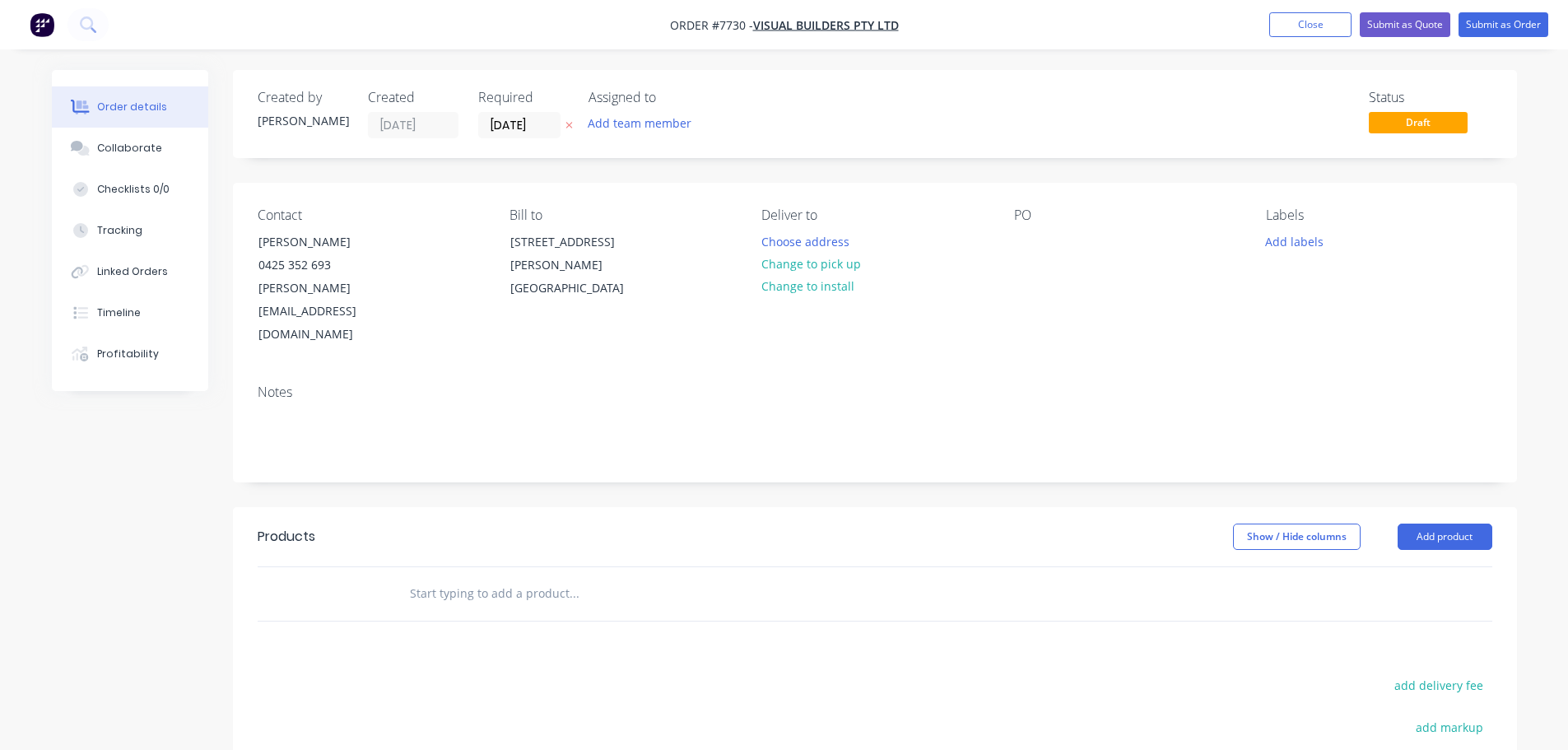
click at [447, 576] on input "text" at bounding box center [574, 592] width 330 height 33
click at [449, 576] on input "text" at bounding box center [574, 592] width 330 height 33
click at [600, 576] on input "[PERSON_NAME] Island RSL - J05 Refreshment" at bounding box center [574, 592] width 330 height 33
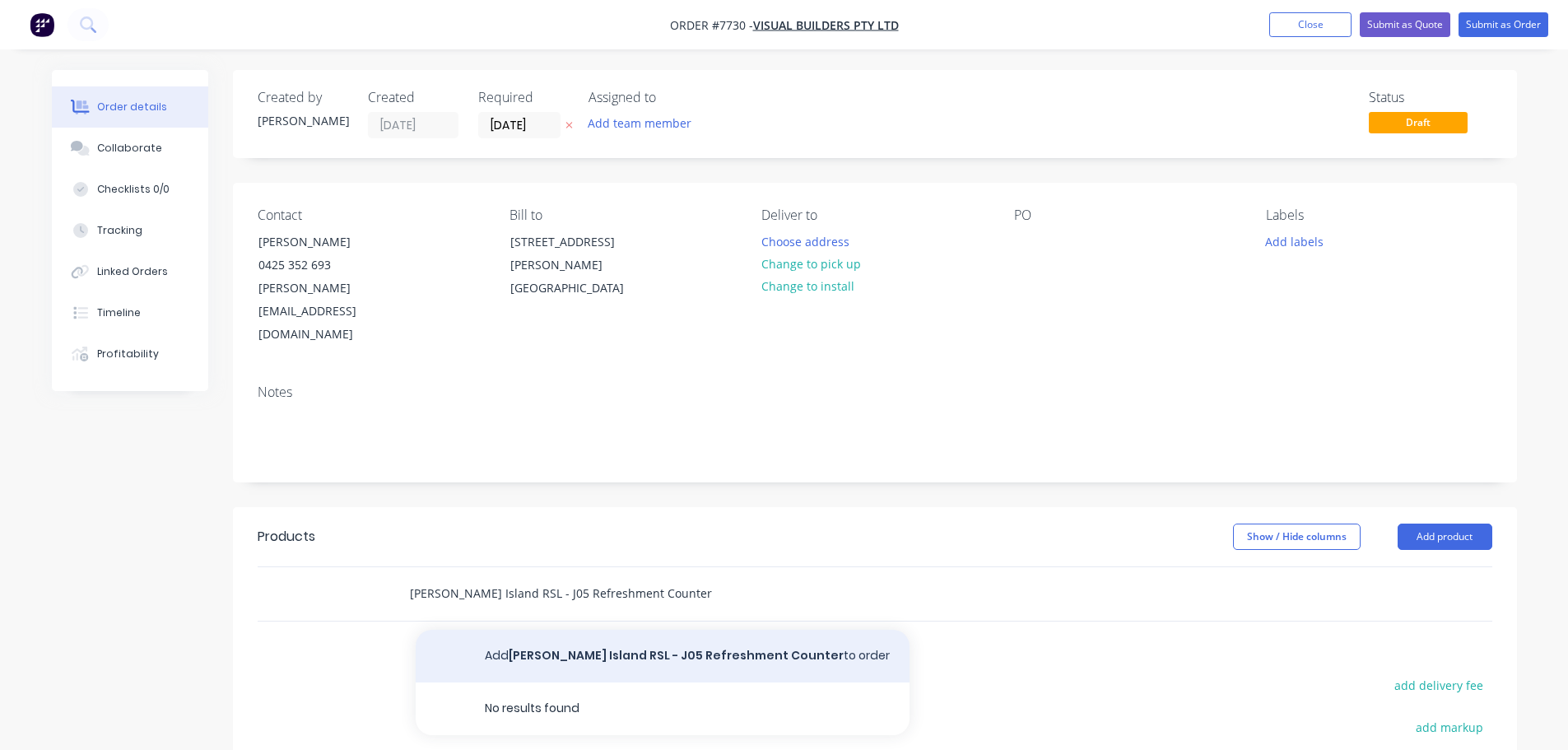
type input "[PERSON_NAME] Island RSL - J05 Refreshment Counter"
click at [552, 630] on button "Add [PERSON_NAME] Island RSL - J05 Refreshment Counter to order" at bounding box center [663, 655] width 494 height 52
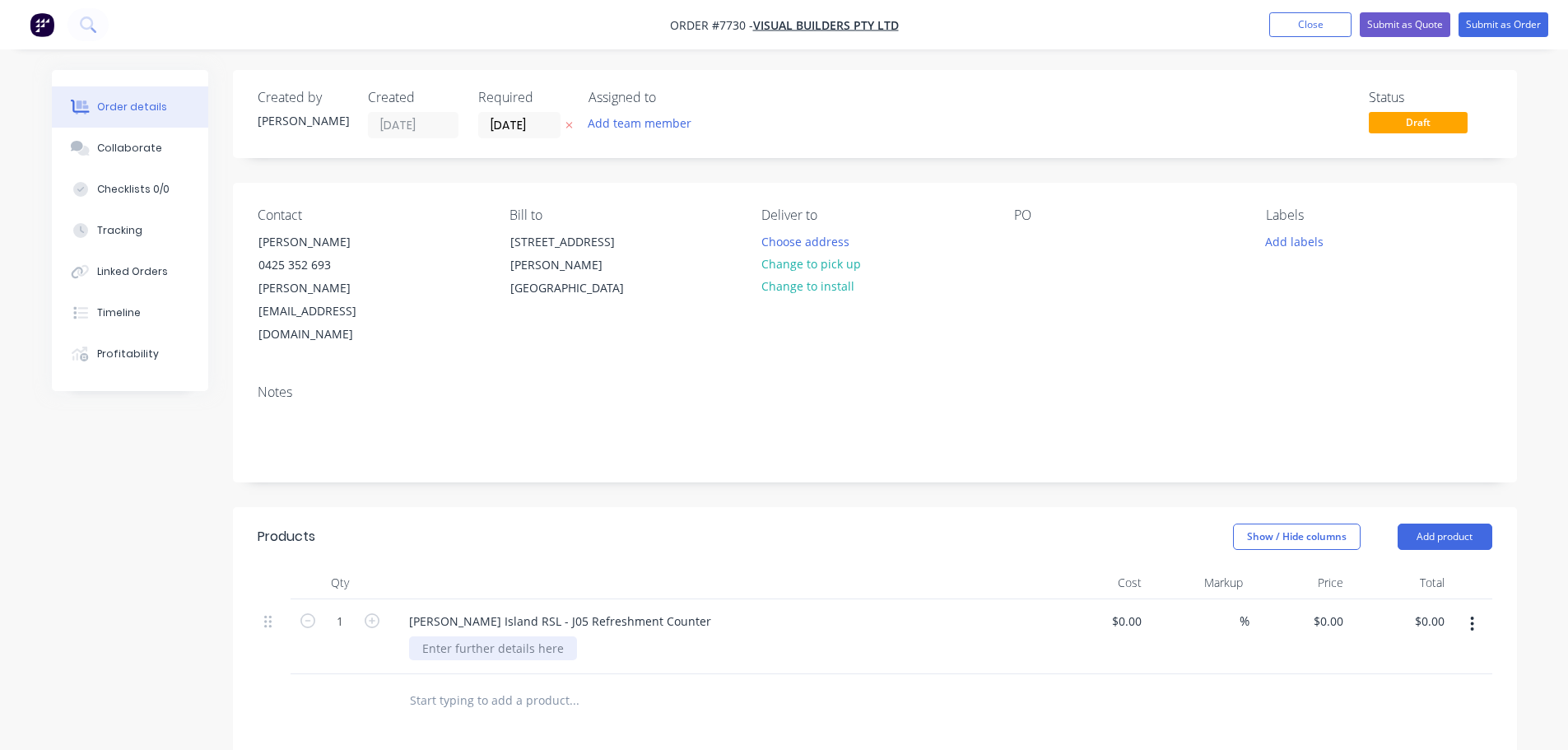
click at [481, 636] on div at bounding box center [493, 647] width 168 height 24
click at [478, 636] on div "Stone supply & fabrication only 20mm At" at bounding box center [508, 656] width 199 height 41
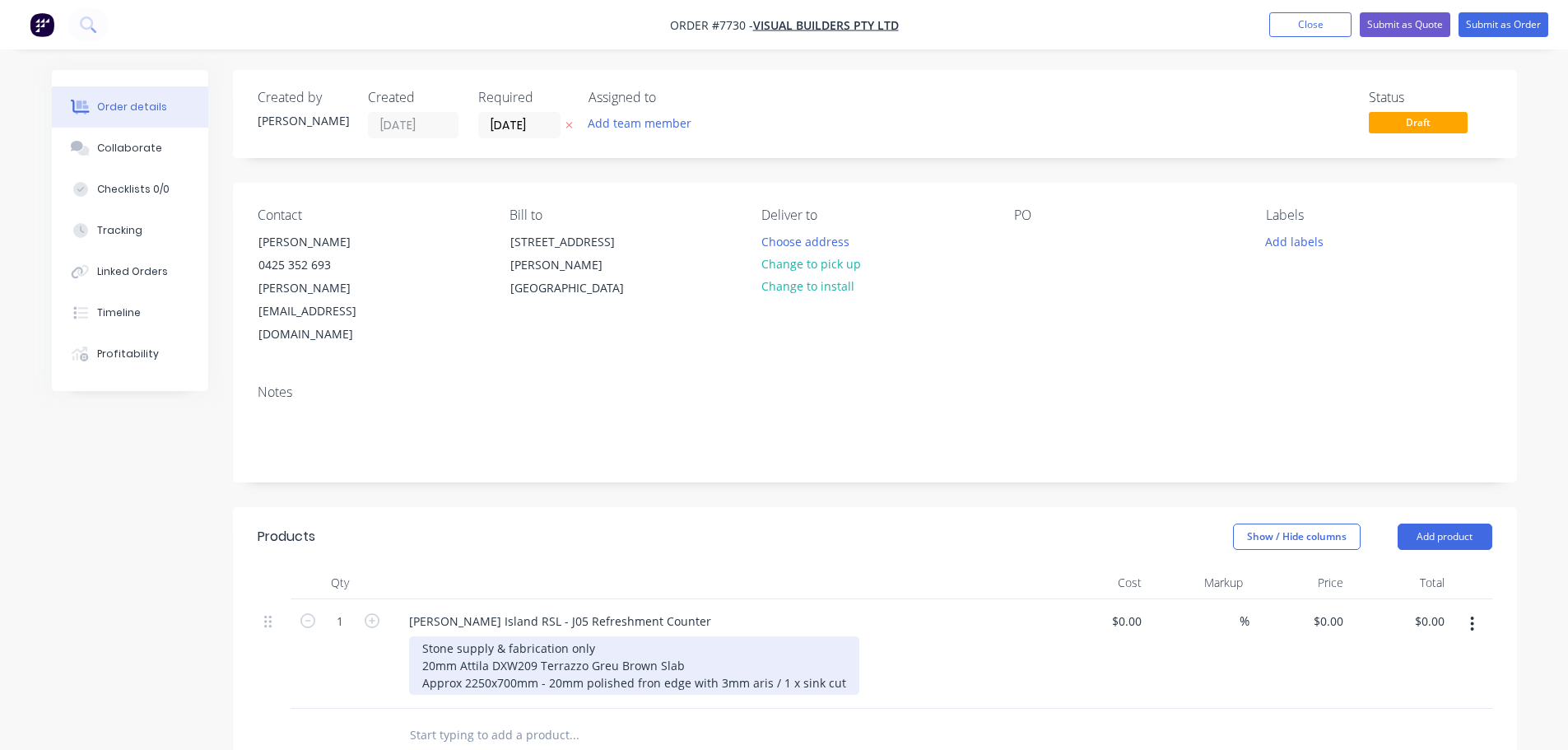
click at [654, 637] on div "Stone supply & fabrication only 20mm Attila DXW209 Terrazzo Greu Brown Slab App…" at bounding box center [634, 665] width 450 height 58
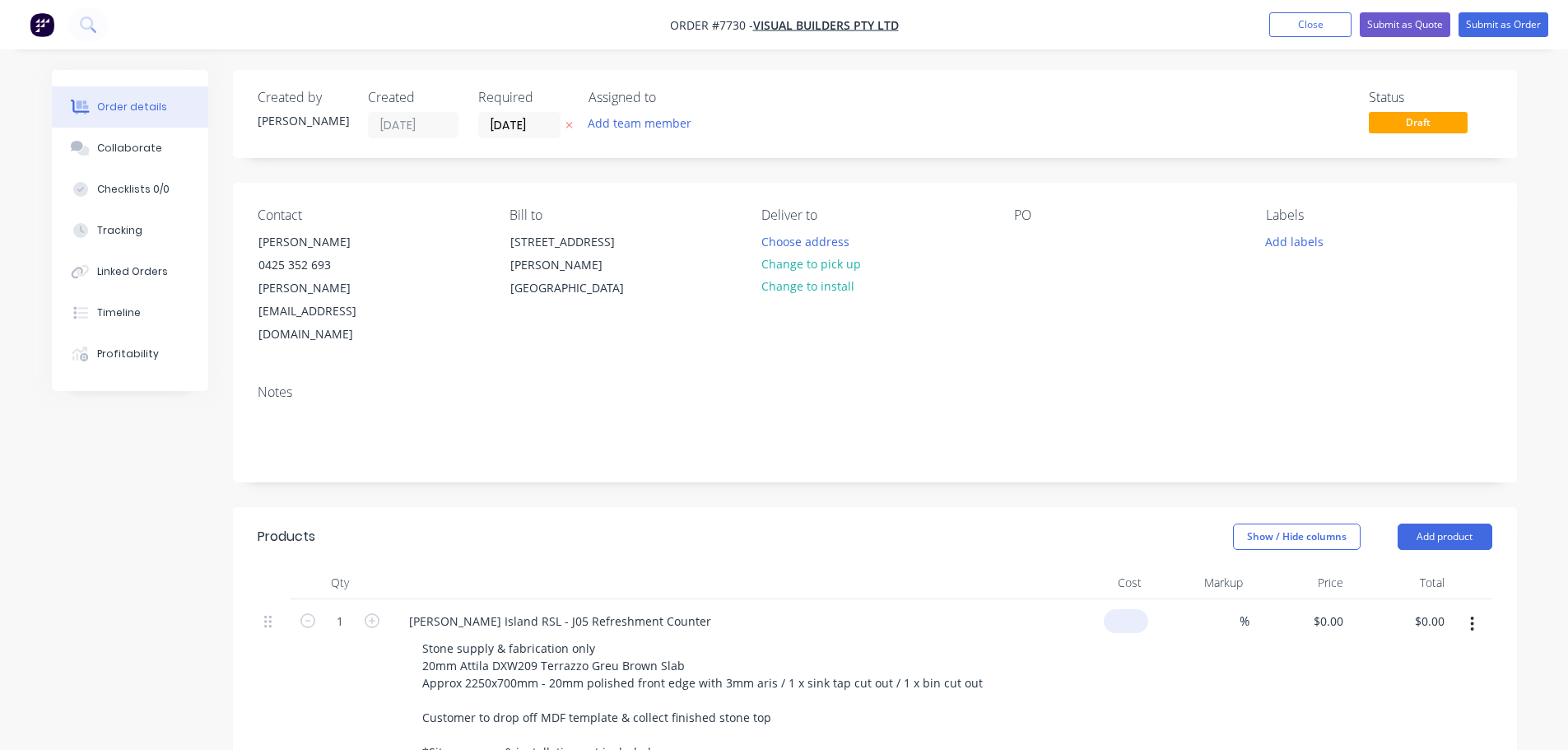
click at [1108, 599] on div "$0.00" at bounding box center [1098, 689] width 101 height 179
type input "$1,695.00"
click at [1403, 23] on button "Submit as Quote" at bounding box center [1405, 25] width 90 height 25
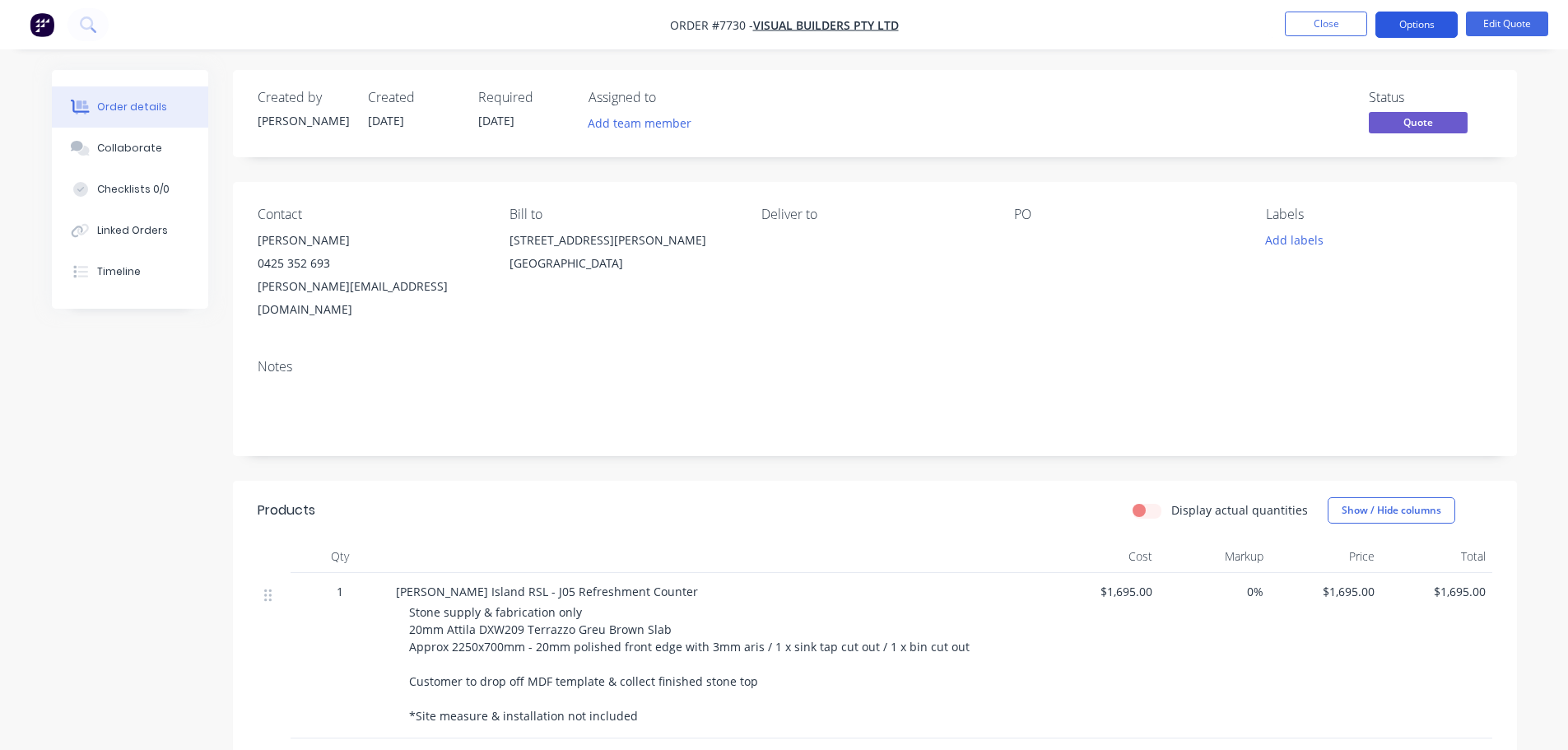
click at [1405, 22] on button "Options" at bounding box center [1417, 25] width 82 height 27
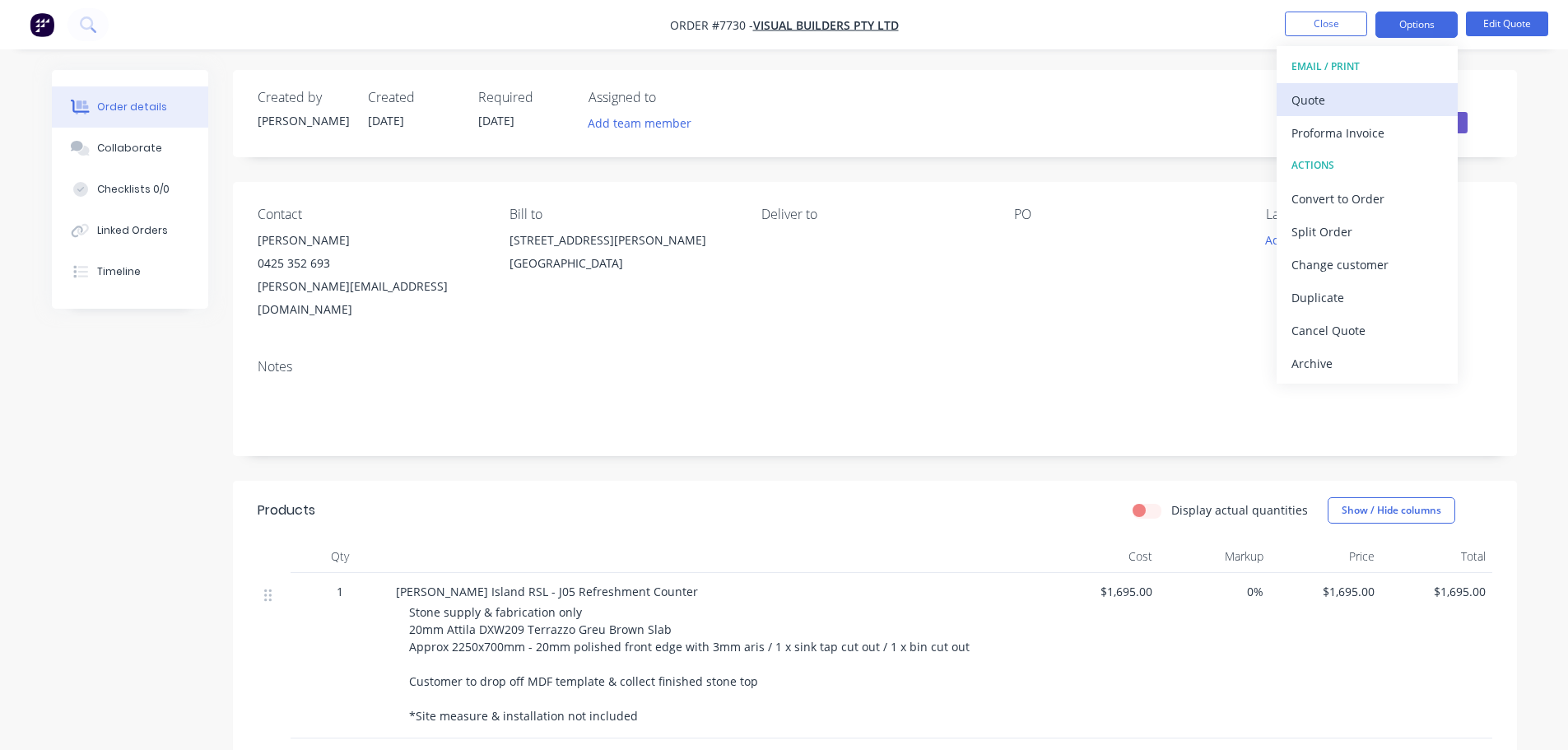
click at [1312, 99] on div "Quote" at bounding box center [1367, 99] width 151 height 24
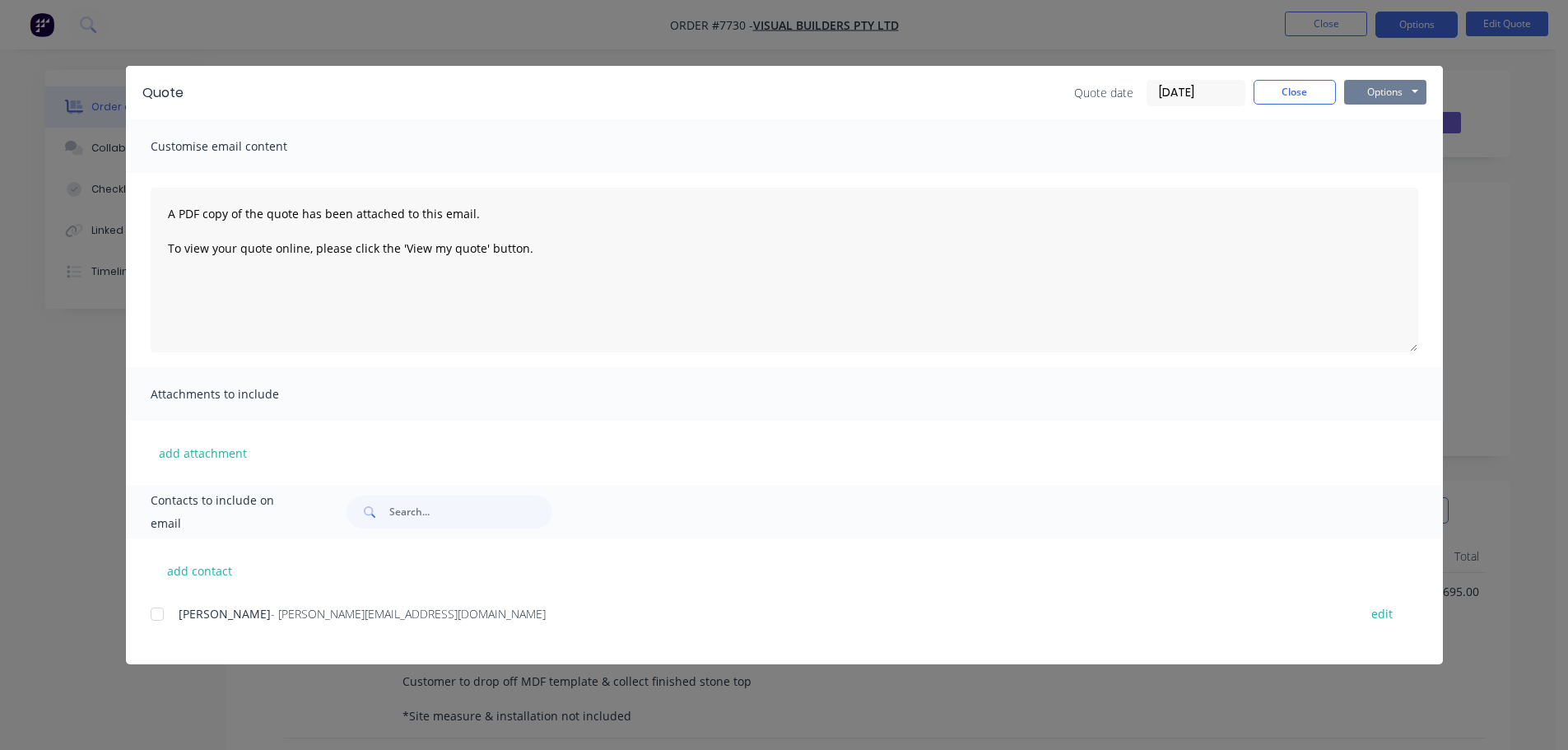
click at [1369, 93] on button "Options" at bounding box center [1386, 92] width 82 height 25
click at [1369, 123] on button "Preview" at bounding box center [1397, 121] width 105 height 27
click at [1317, 97] on button "Close" at bounding box center [1294, 92] width 82 height 25
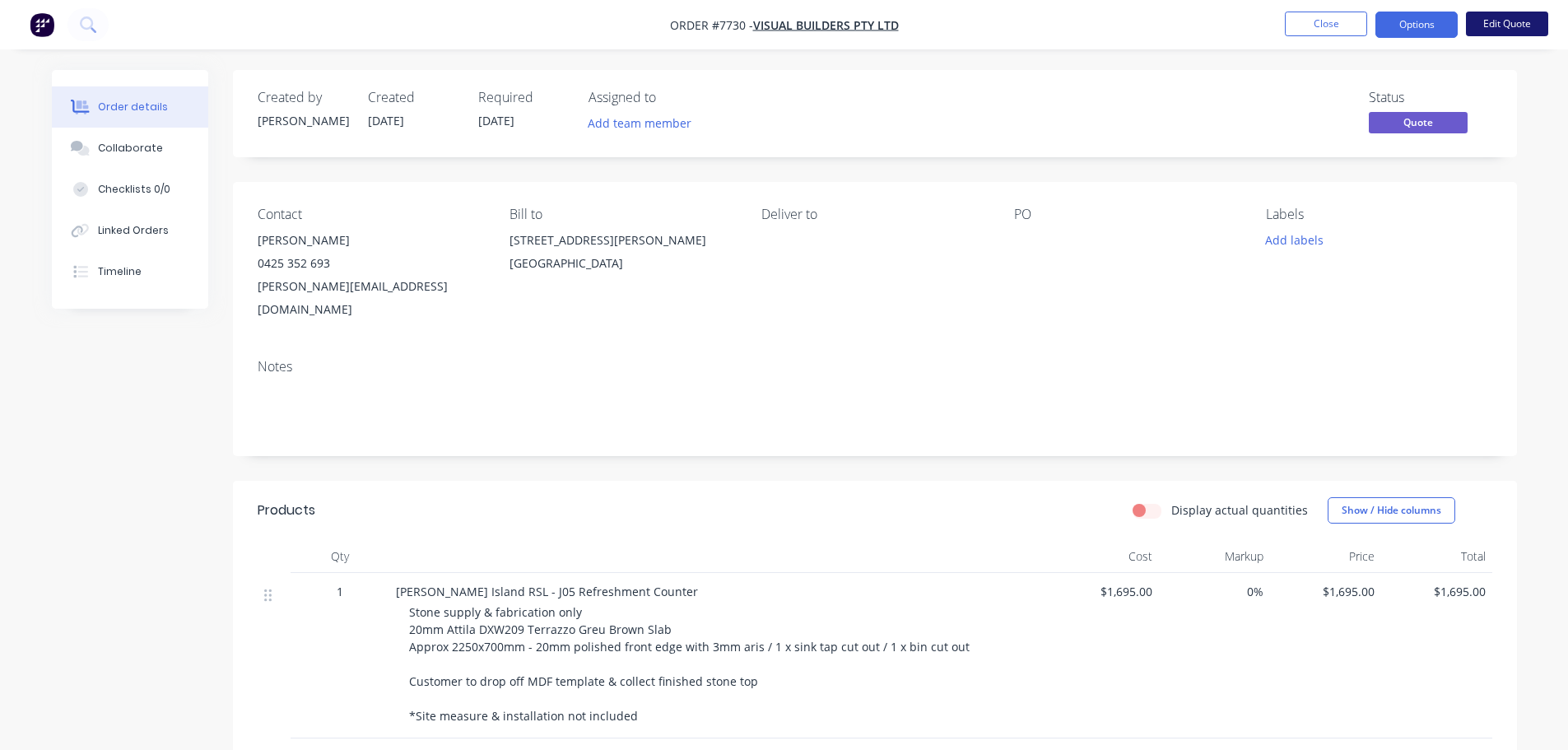
click at [1514, 22] on button "Edit Quote" at bounding box center [1507, 24] width 82 height 25
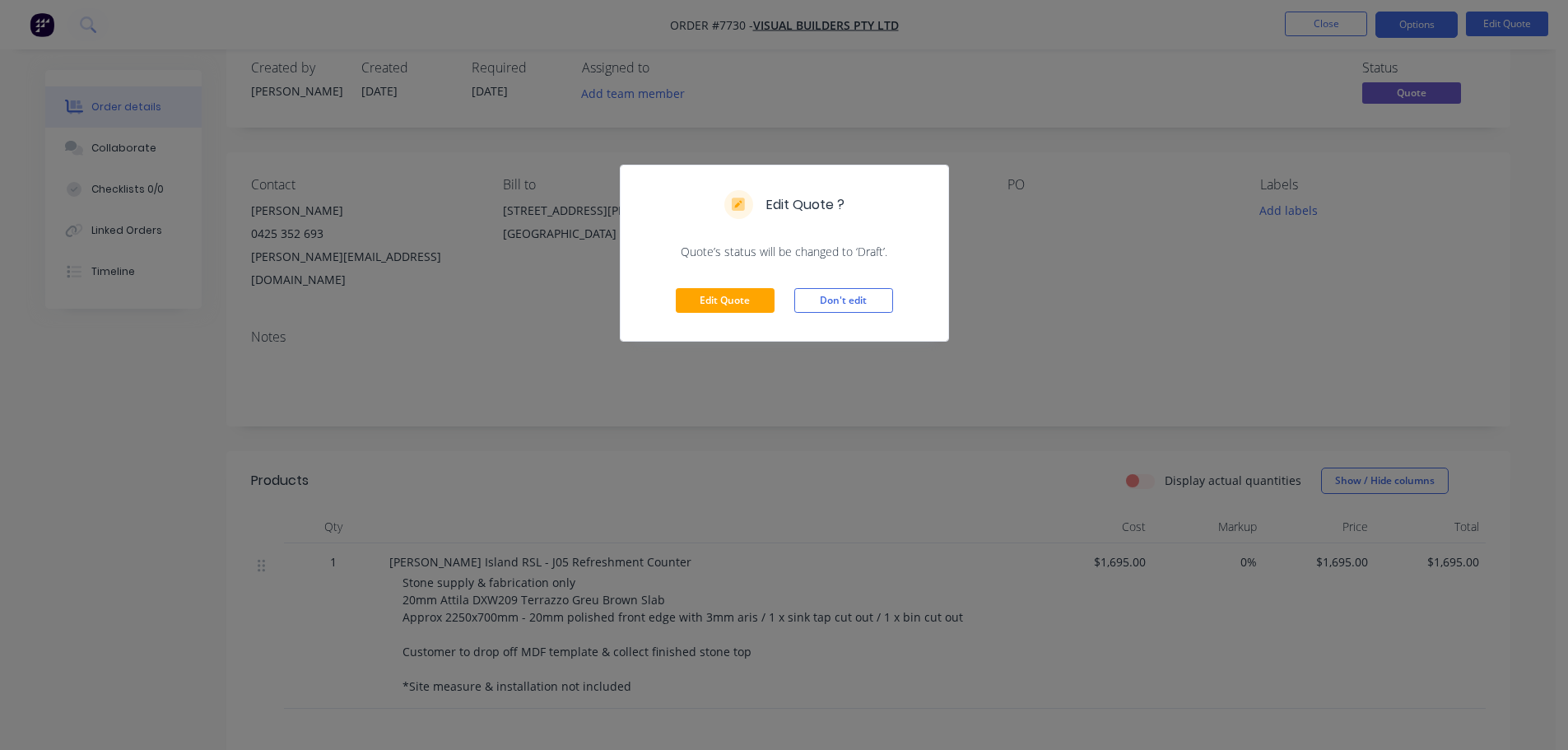
scroll to position [82, 0]
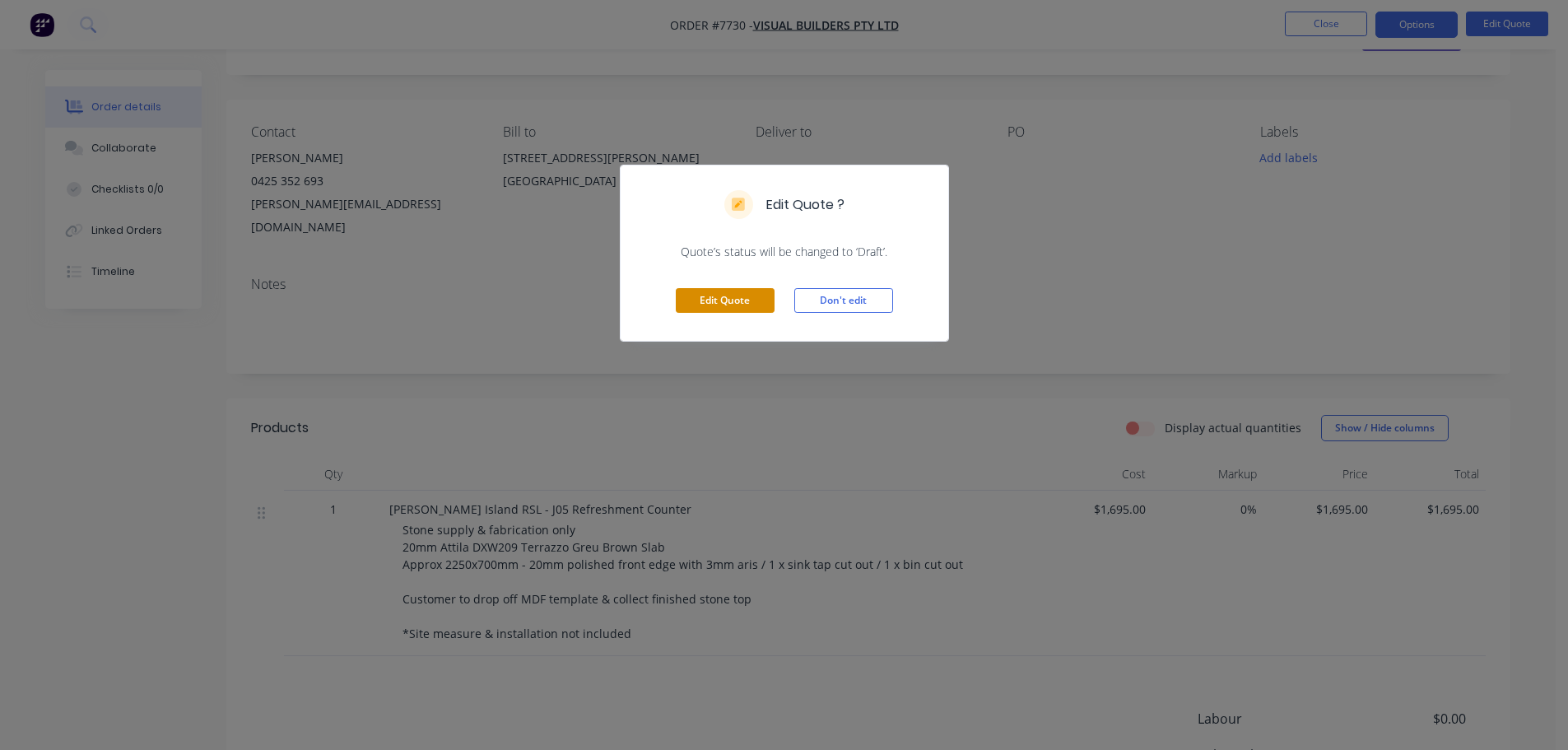
click at [745, 297] on button "Edit Quote" at bounding box center [726, 300] width 99 height 25
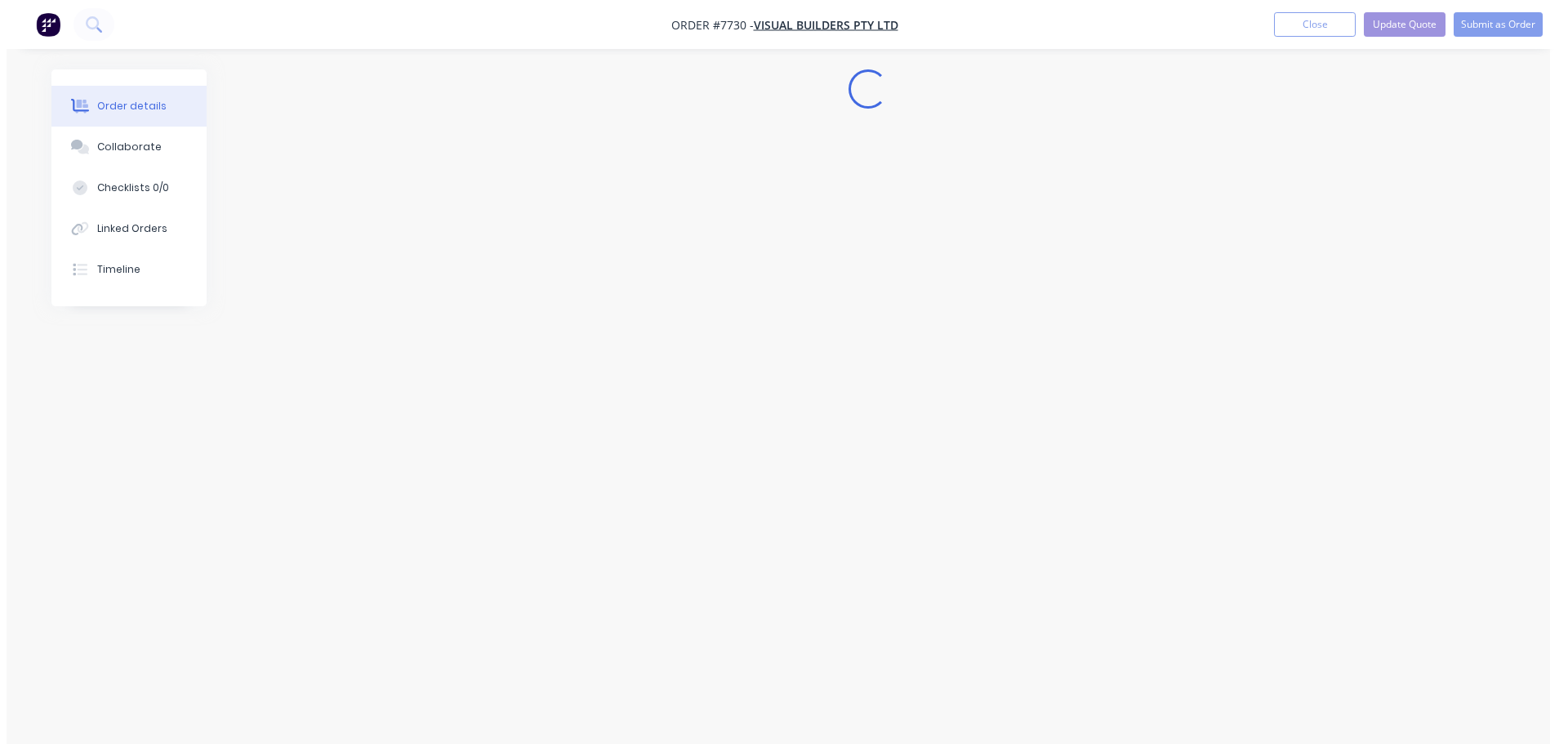
scroll to position [0, 0]
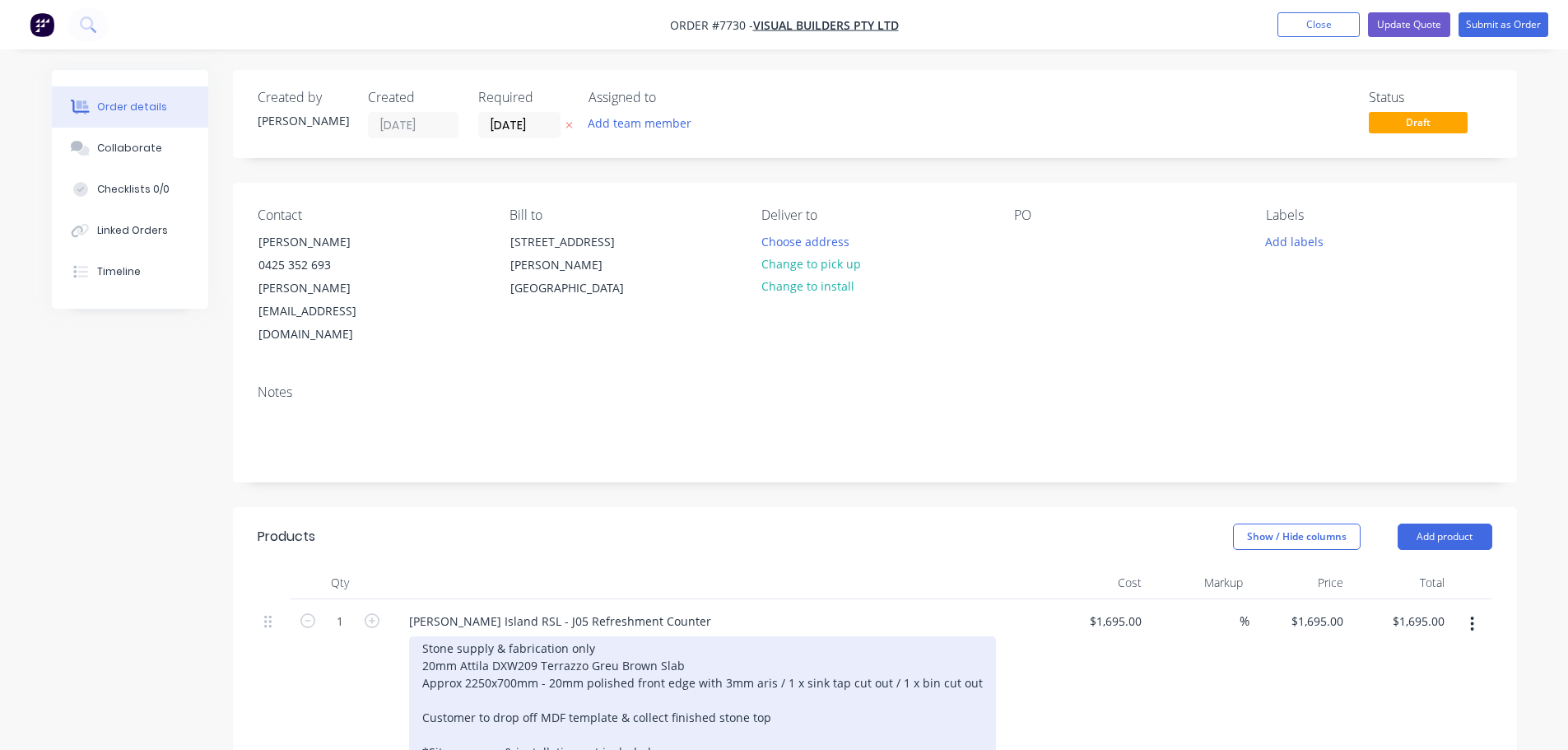
click at [674, 700] on div "Stone supply & fabrication only 20mm Attila DXW209 Terrazzo Greu Brown Slab App…" at bounding box center [702, 700] width 587 height 128
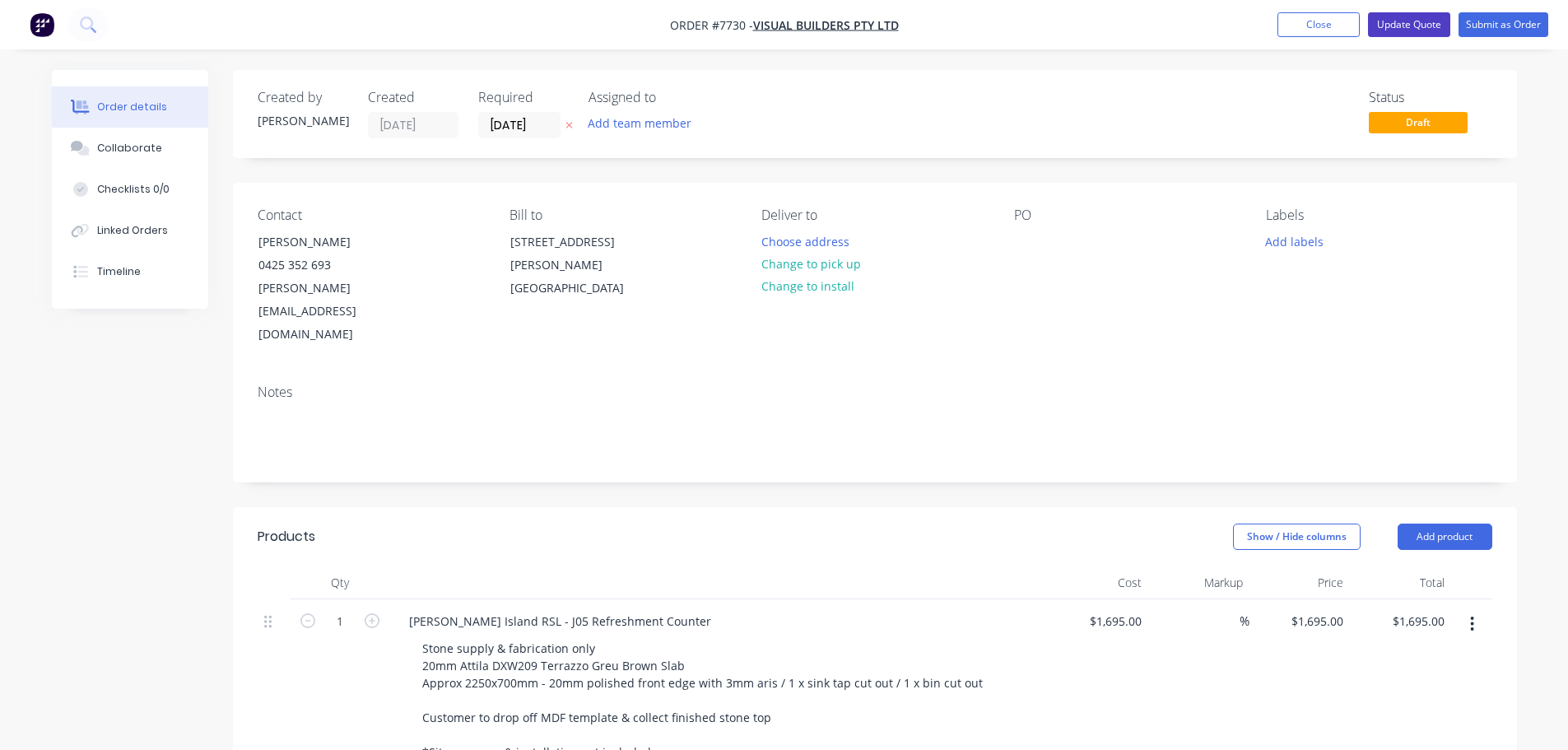
click at [1439, 24] on button "Update Quote" at bounding box center [1409, 25] width 82 height 25
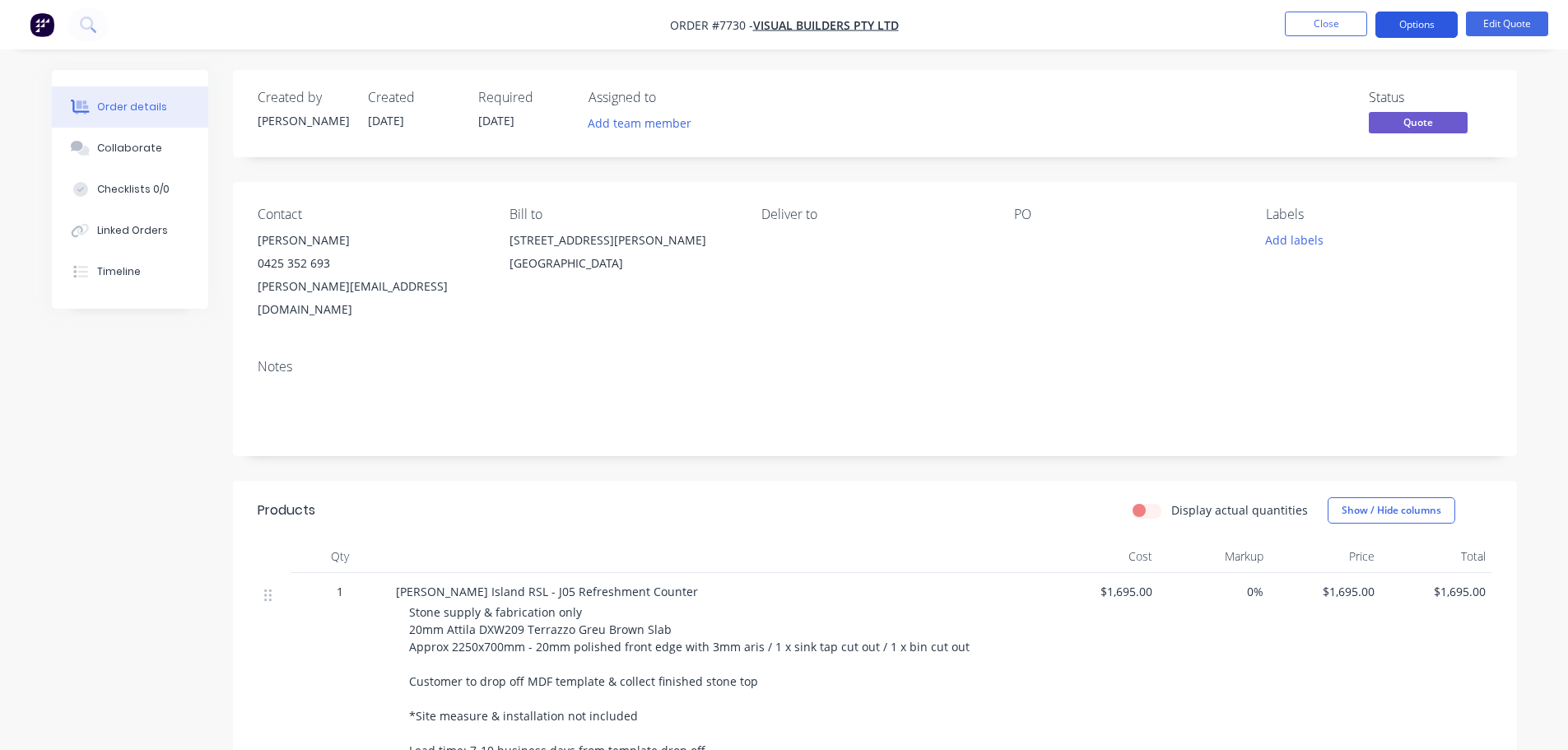
click at [1409, 22] on button "Options" at bounding box center [1417, 25] width 82 height 27
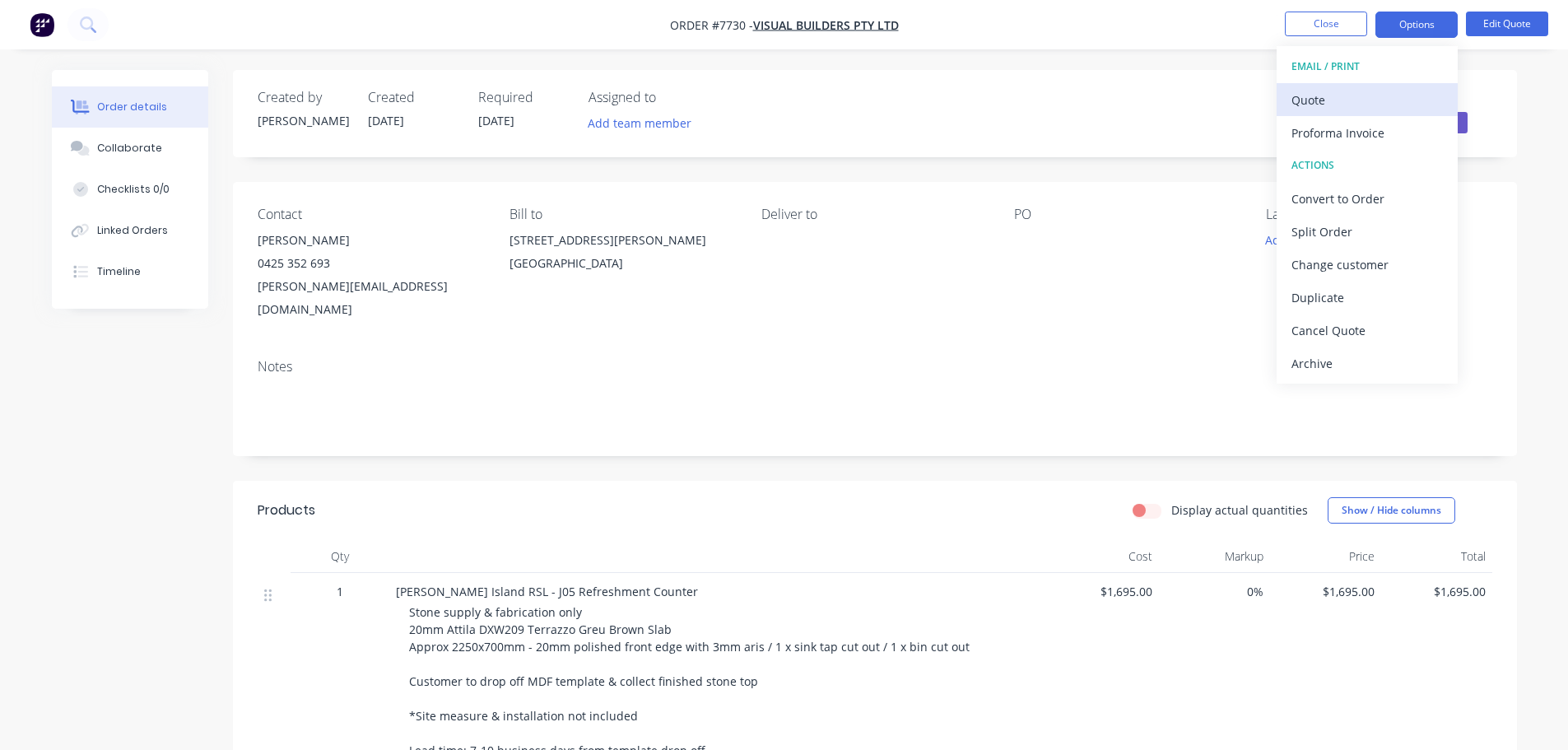
click at [1322, 100] on div "Quote" at bounding box center [1367, 99] width 151 height 24
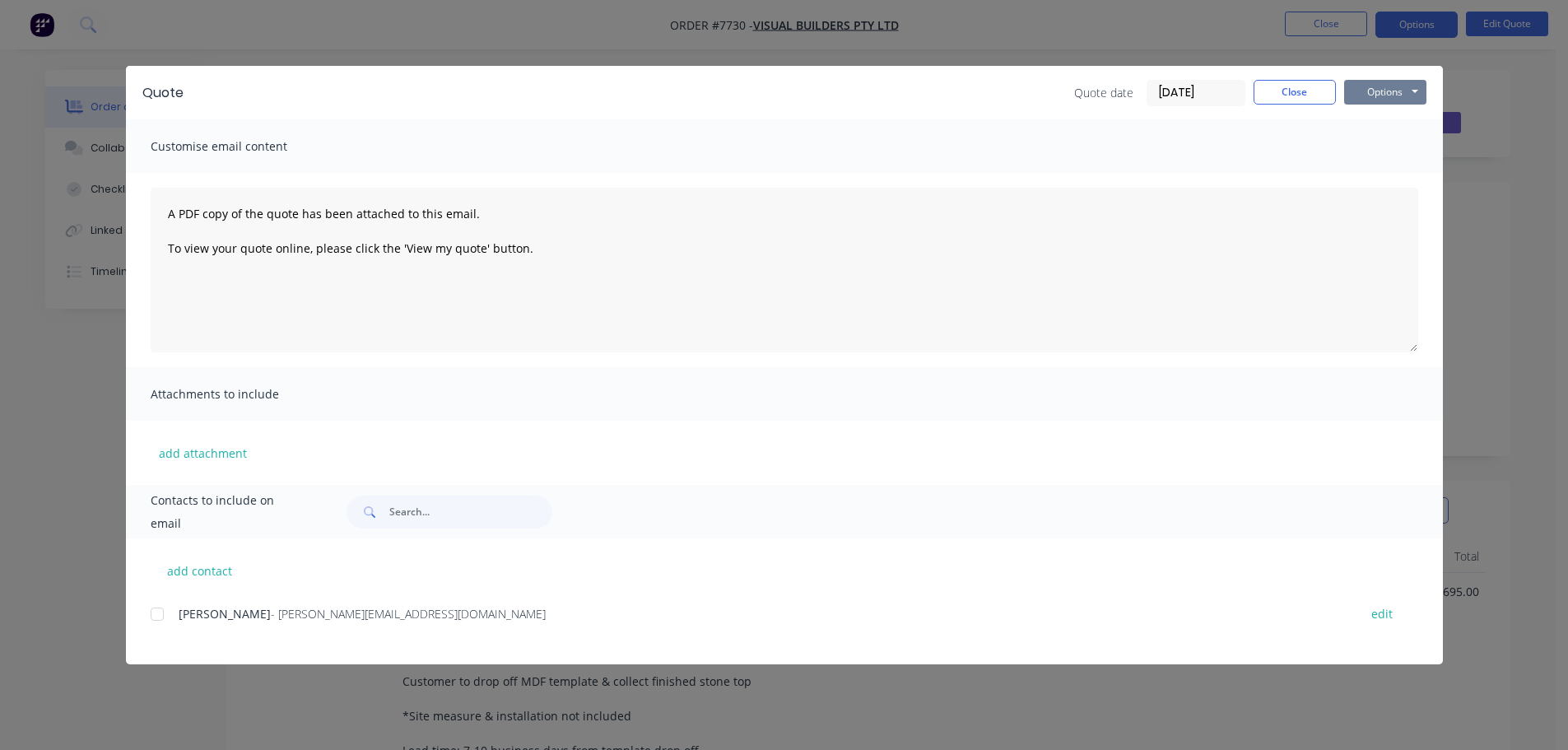
click at [1386, 92] on button "Options" at bounding box center [1386, 92] width 82 height 25
click at [1380, 115] on button "Preview" at bounding box center [1397, 121] width 105 height 27
click at [1279, 88] on button "Close" at bounding box center [1294, 92] width 82 height 25
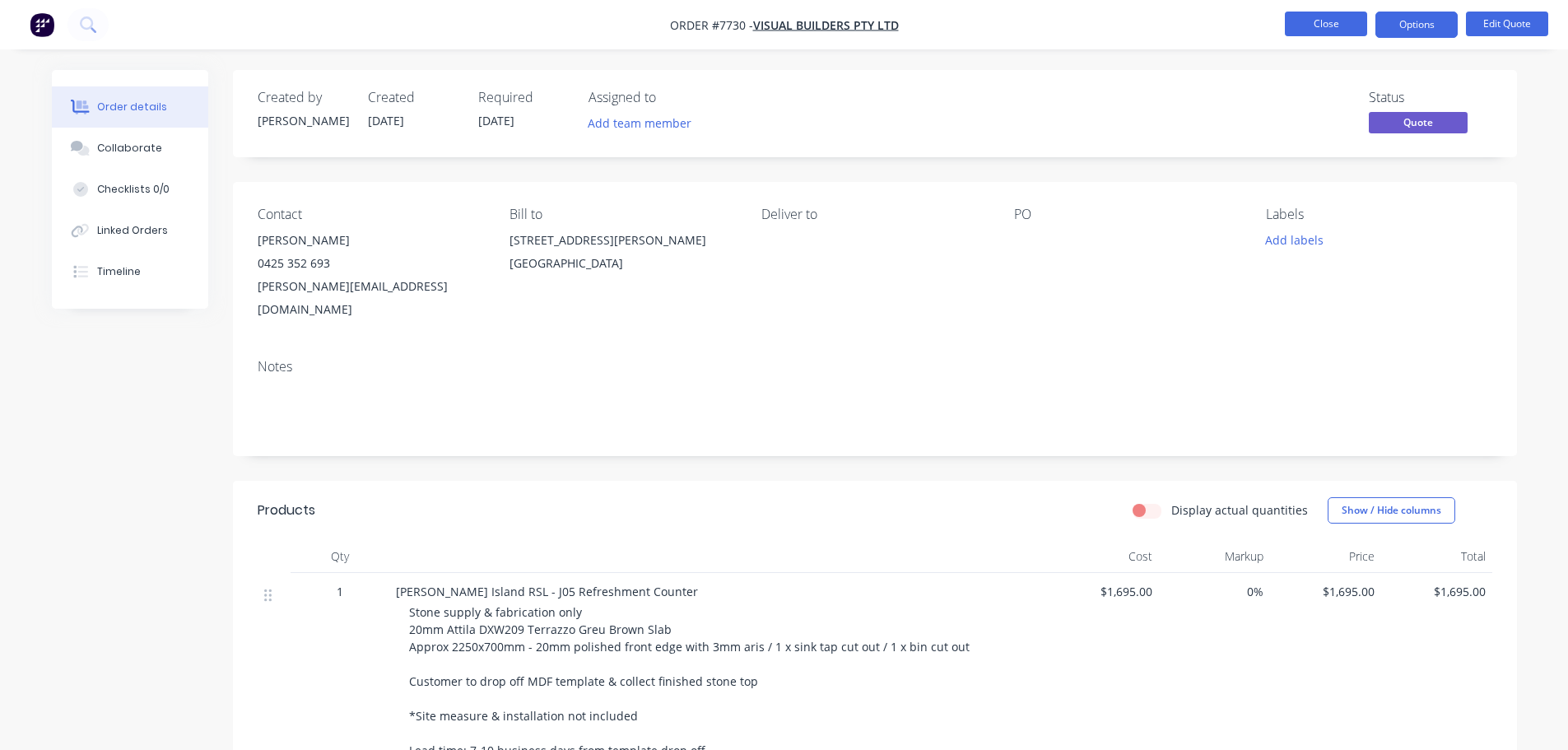
click at [1335, 26] on button "Close" at bounding box center [1326, 24] width 82 height 25
